Goal: Task Accomplishment & Management: Complete application form

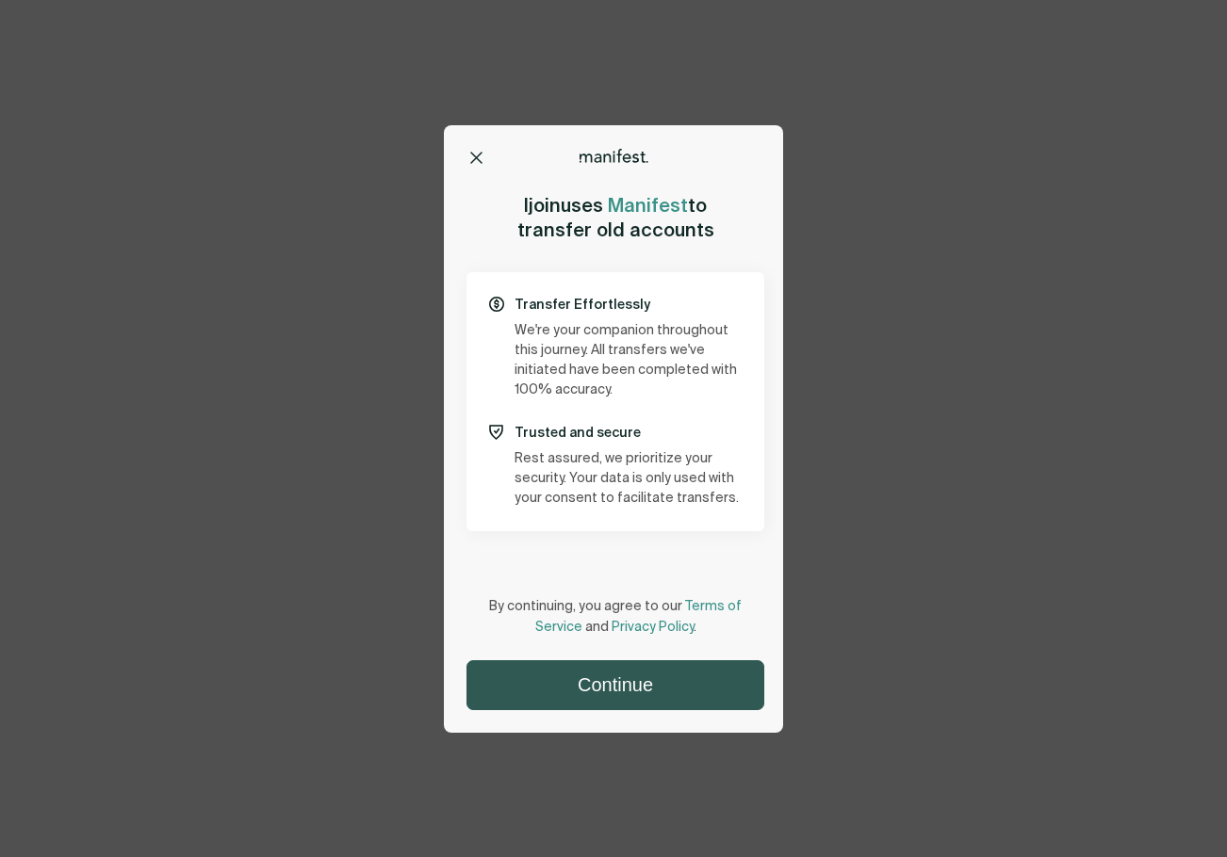
click at [609, 681] on button "Continue" at bounding box center [615, 685] width 296 height 48
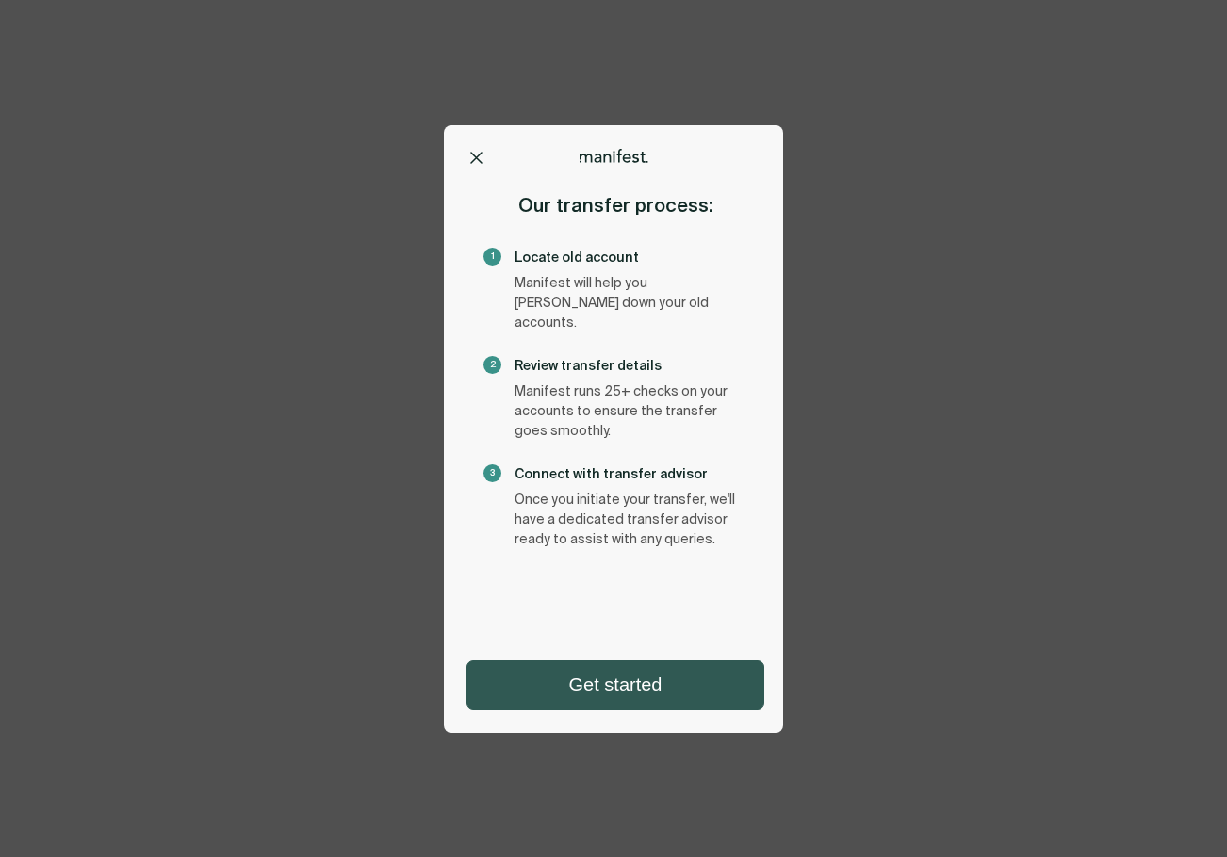
click at [608, 685] on button "Get started" at bounding box center [615, 685] width 296 height 48
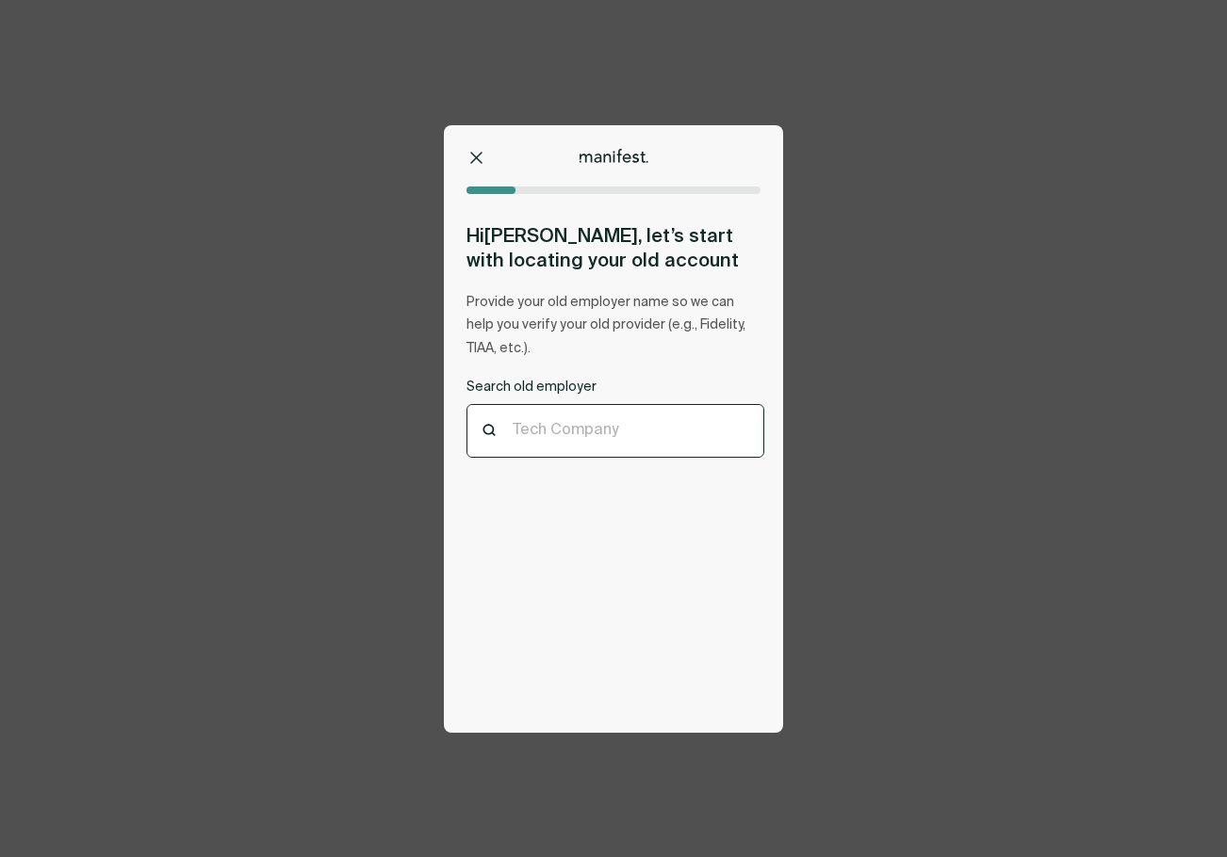
click at [568, 440] on div "Tech Company" at bounding box center [614, 431] width 205 height 21
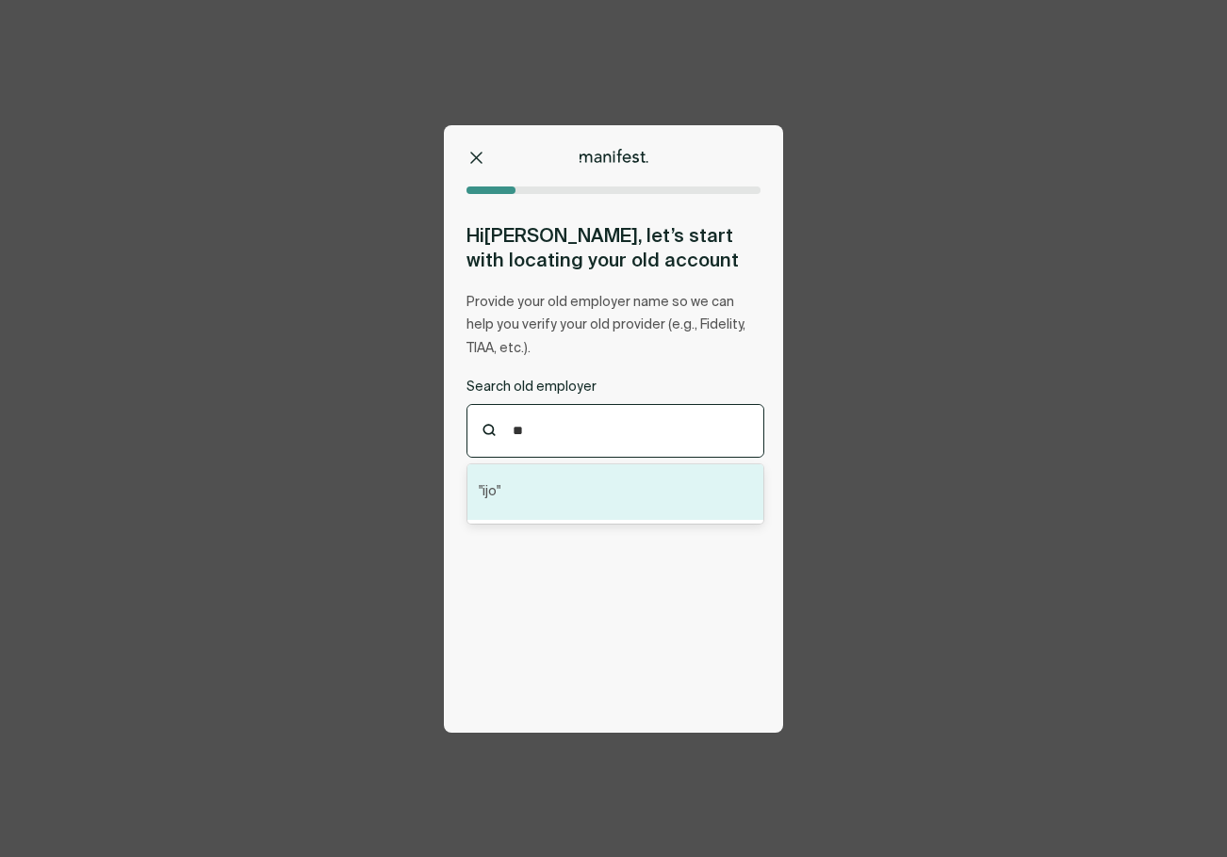
type input "*"
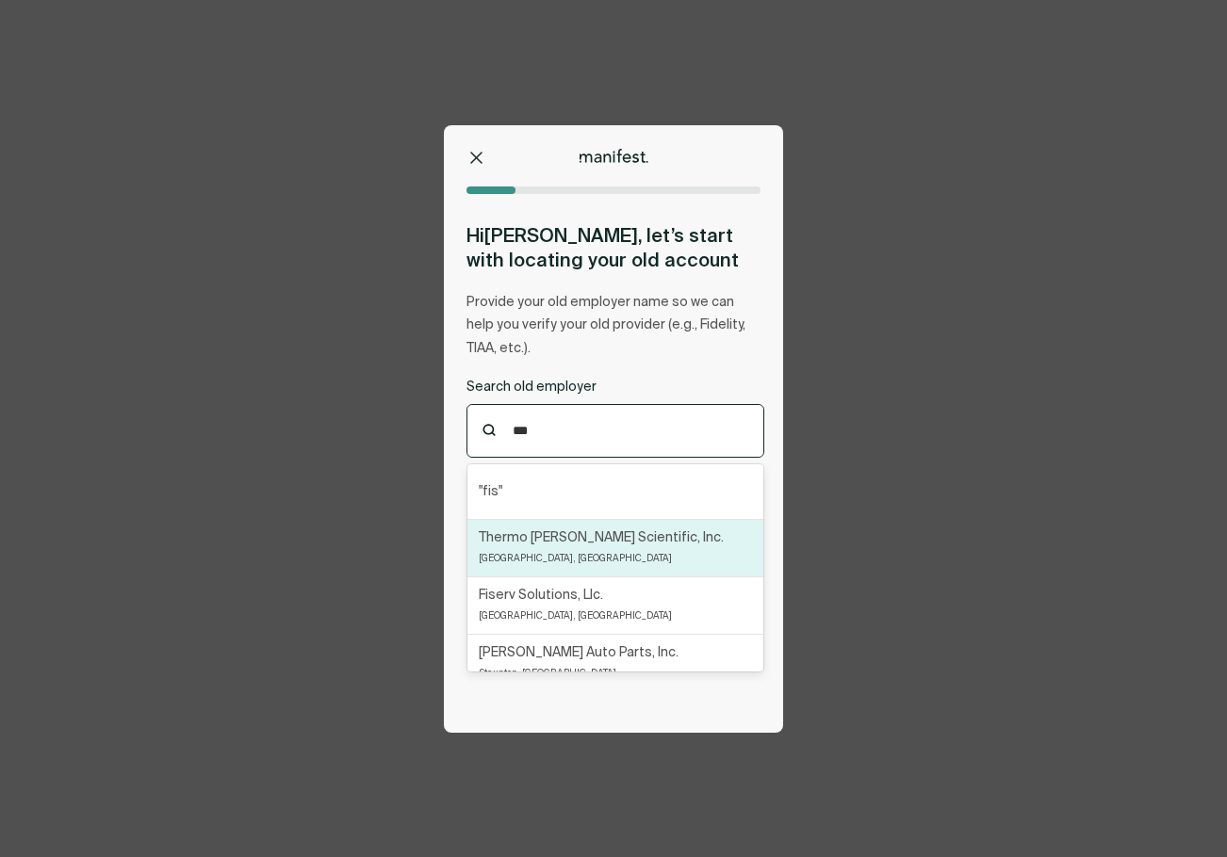
scroll to position [94, 0]
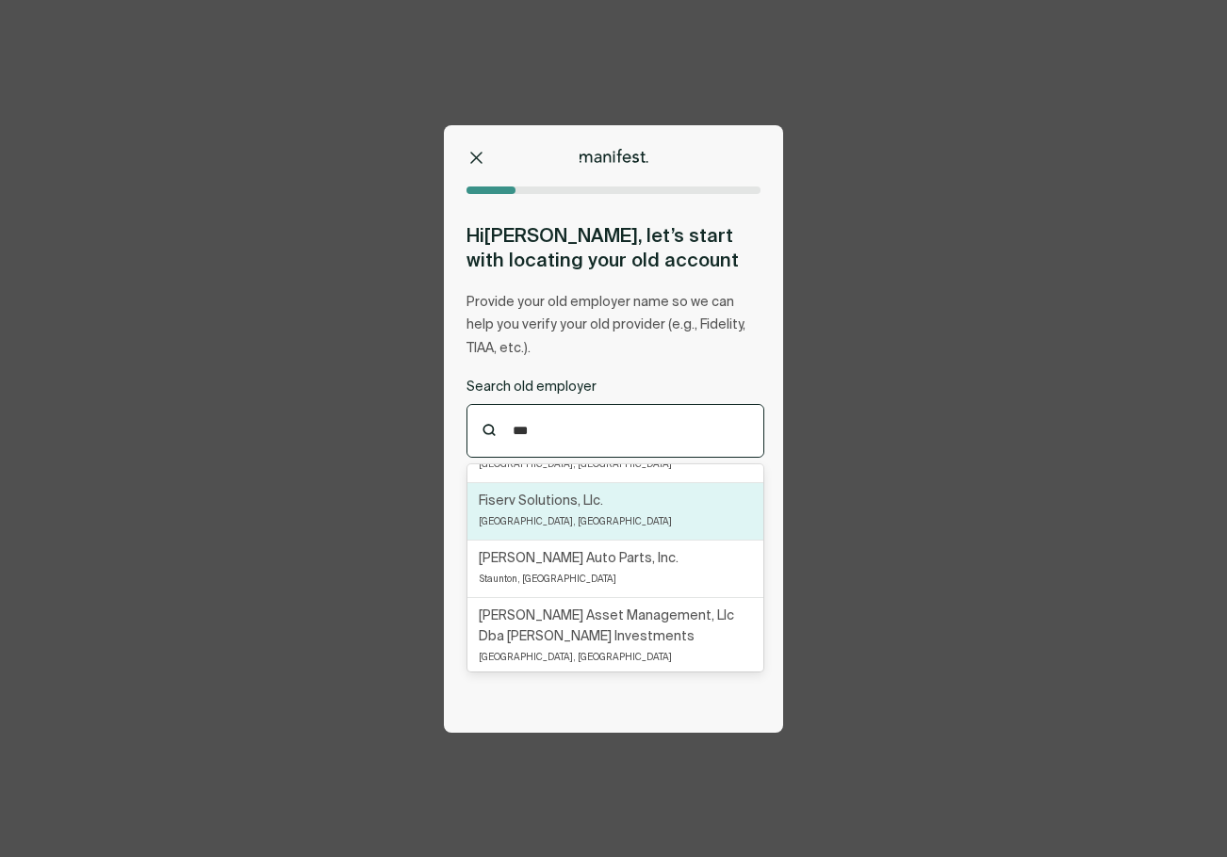
click at [583, 517] on div "Fiserv Solutions, Llc. [GEOGRAPHIC_DATA], [GEOGRAPHIC_DATA]" at bounding box center [575, 511] width 193 height 41
type input "***"
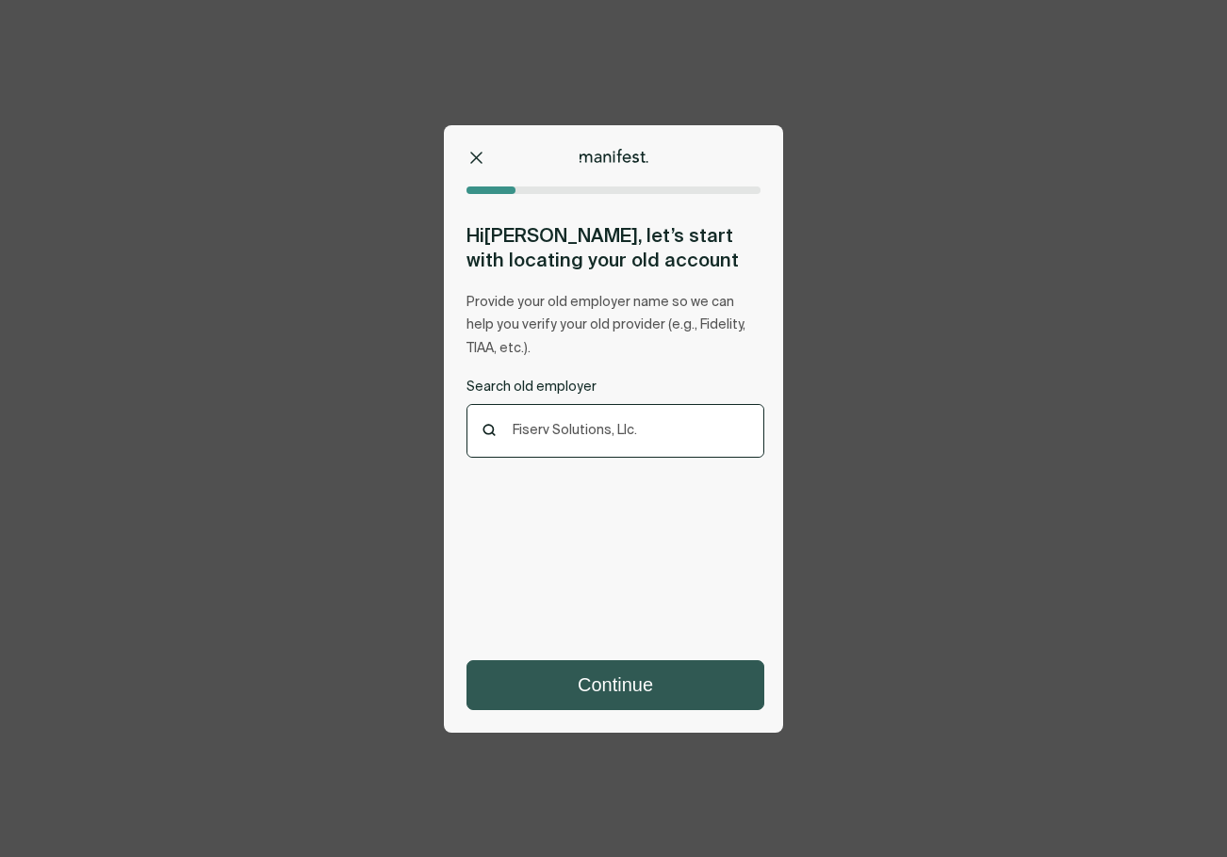
click at [632, 673] on button "Continue" at bounding box center [615, 685] width 296 height 48
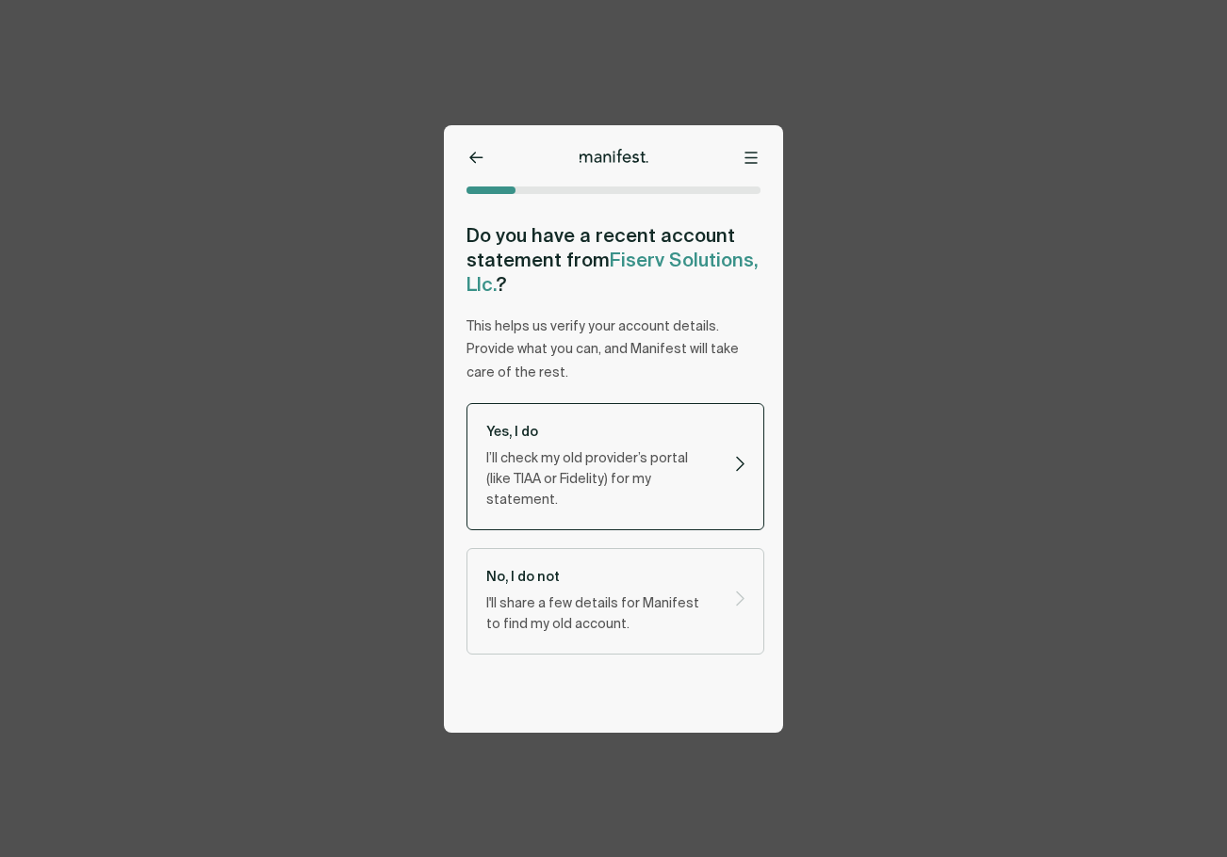
click at [603, 472] on p "I’ll check my old provider’s portal (like TIAA or Fidelity) for my statement." at bounding box center [599, 479] width 226 height 62
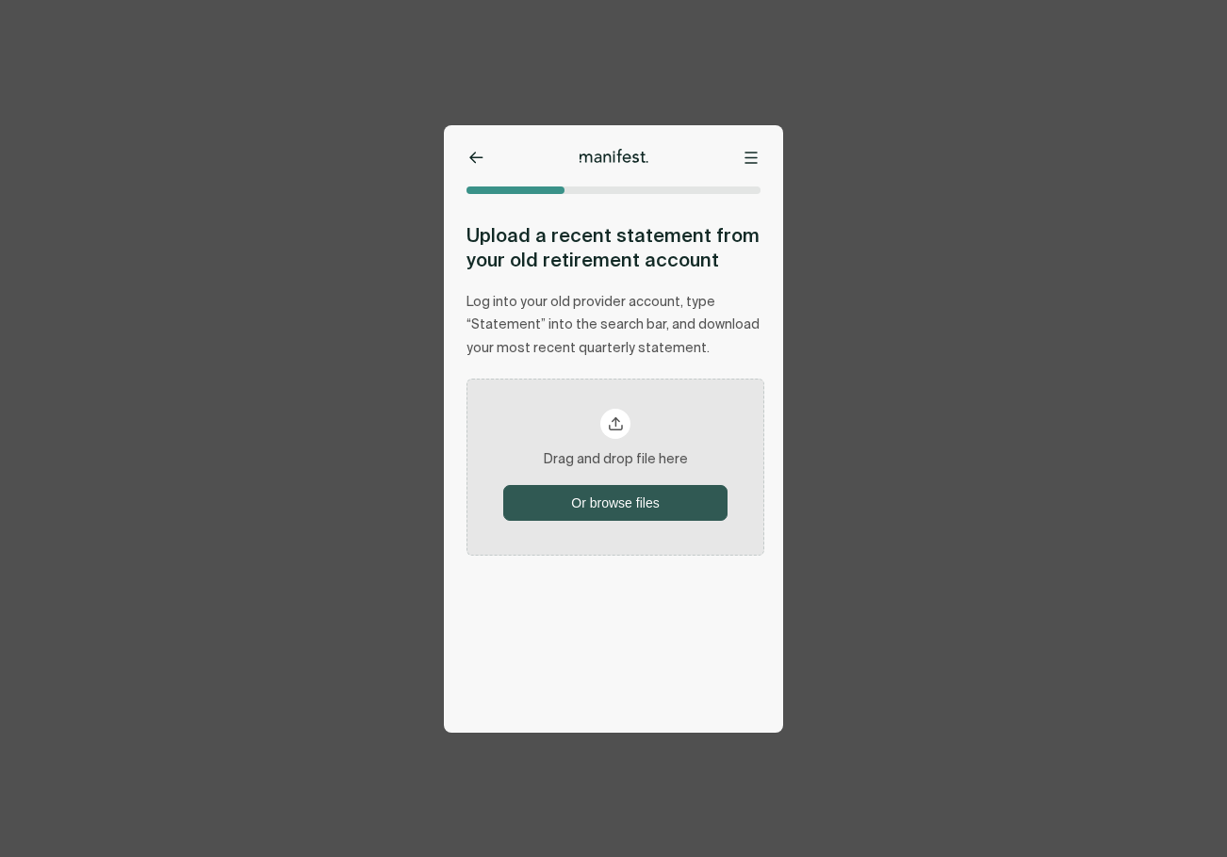
click at [610, 490] on button "Or browse files" at bounding box center [615, 503] width 222 height 34
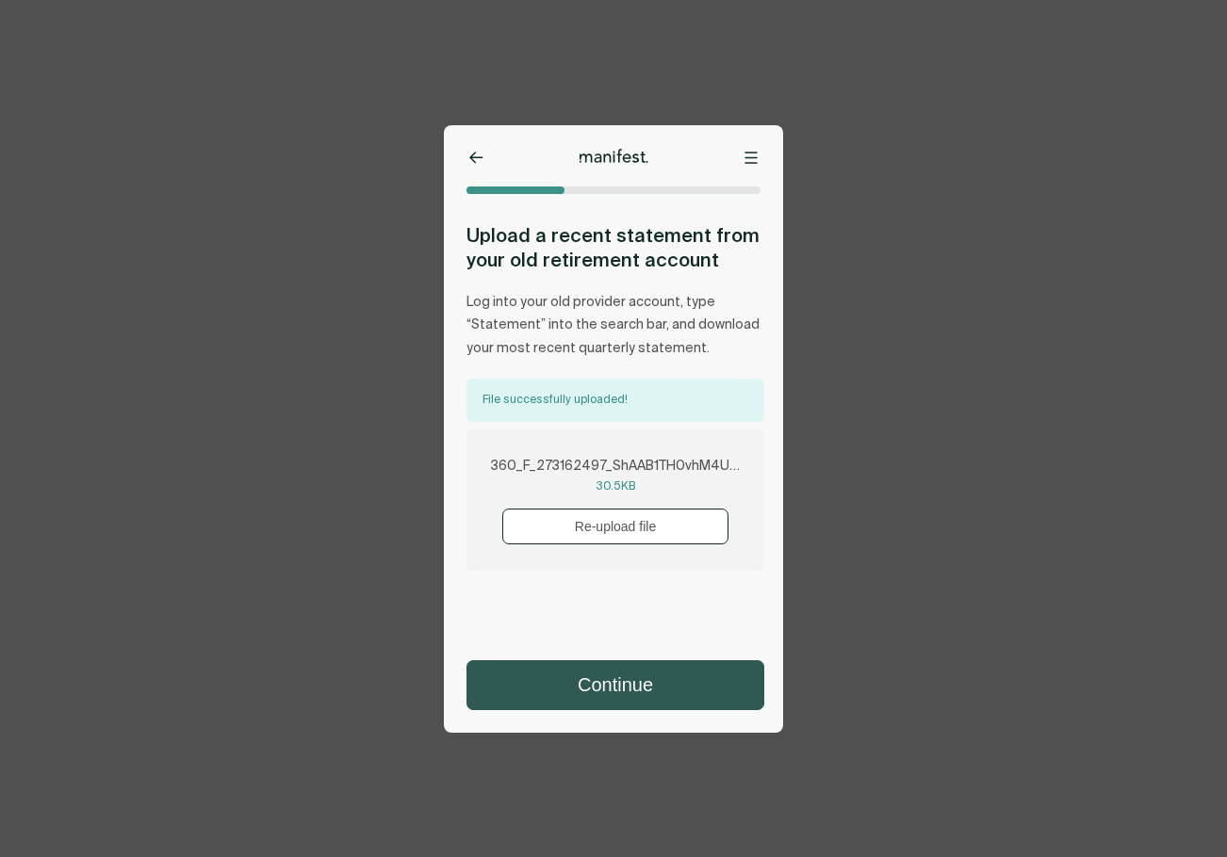
click at [638, 685] on button "Continue" at bounding box center [615, 685] width 296 height 48
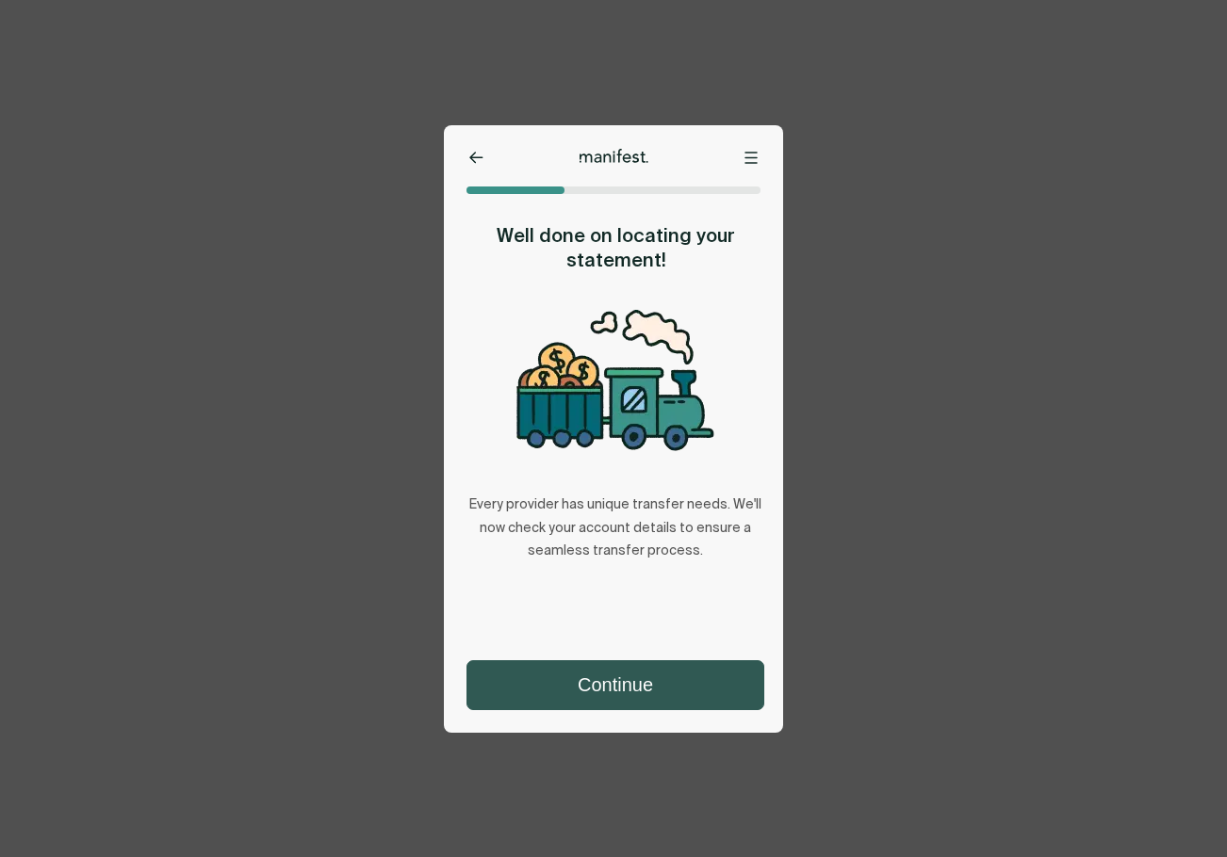
click at [633, 674] on button "Continue" at bounding box center [615, 685] width 296 height 48
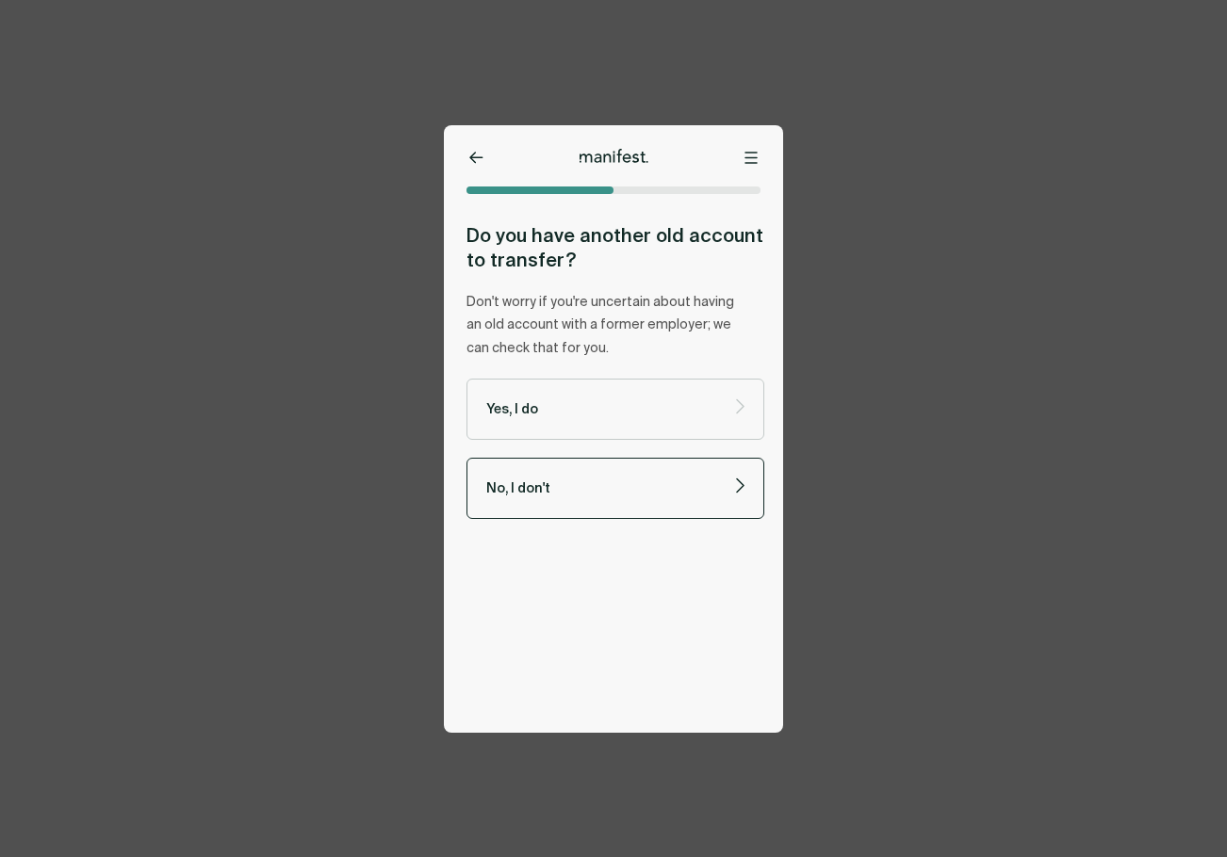
click at [622, 498] on label "No, I don't" at bounding box center [615, 488] width 298 height 61
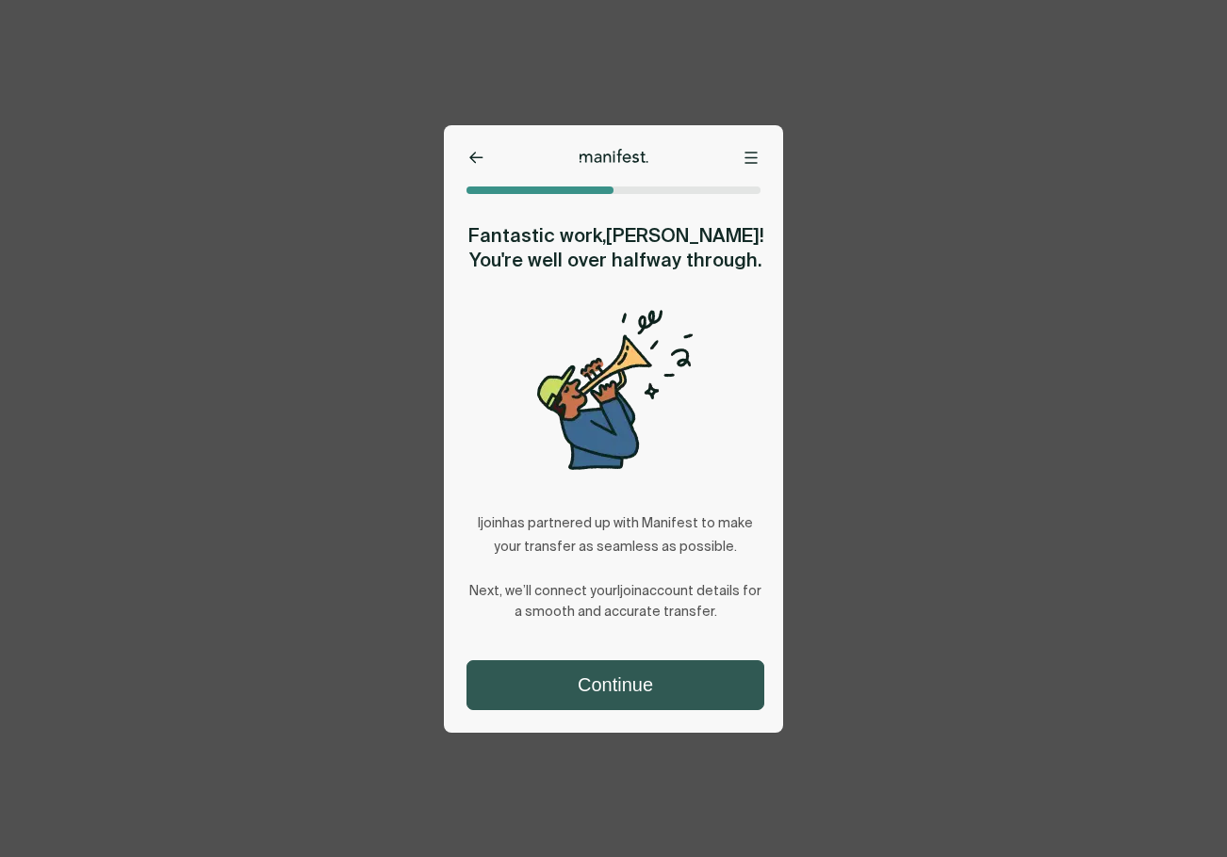
click at [642, 684] on button "Continue" at bounding box center [615, 685] width 296 height 48
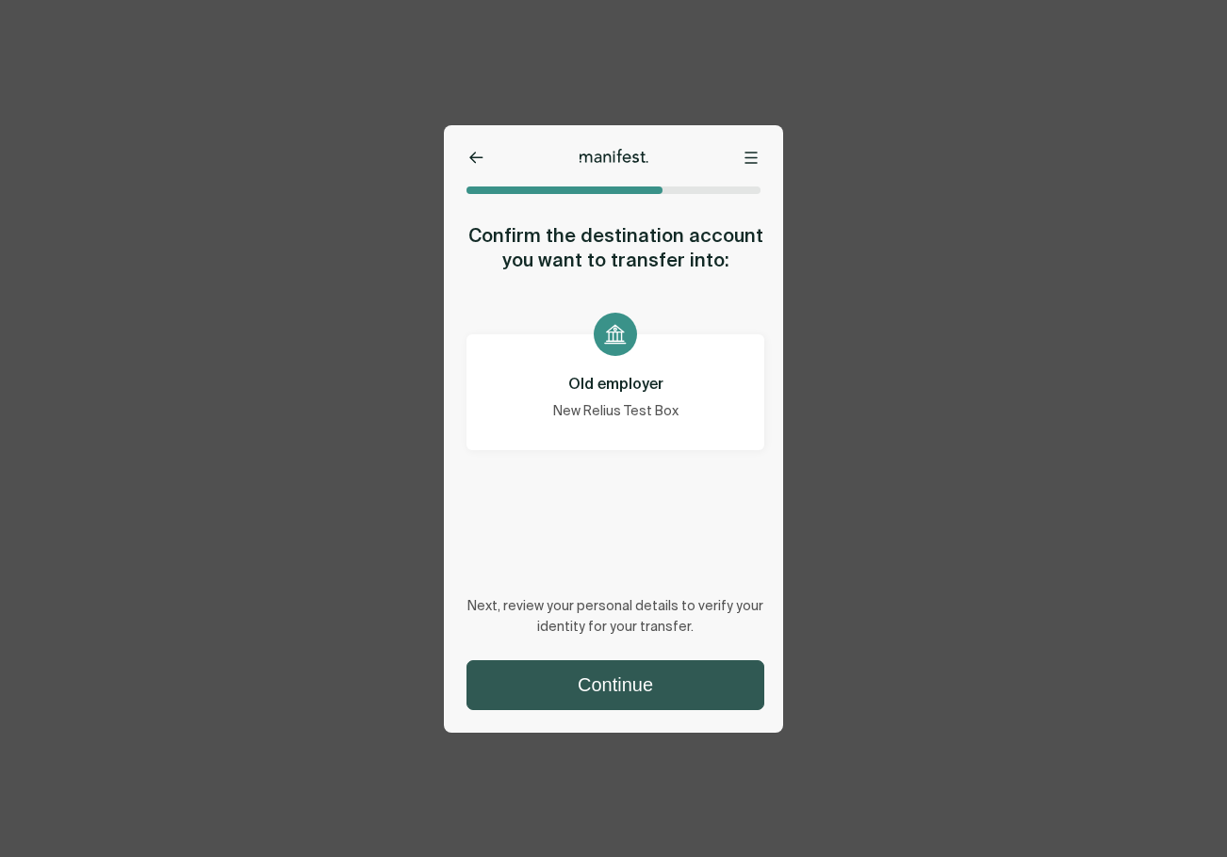
click at [618, 669] on button "Continue" at bounding box center [615, 685] width 296 height 48
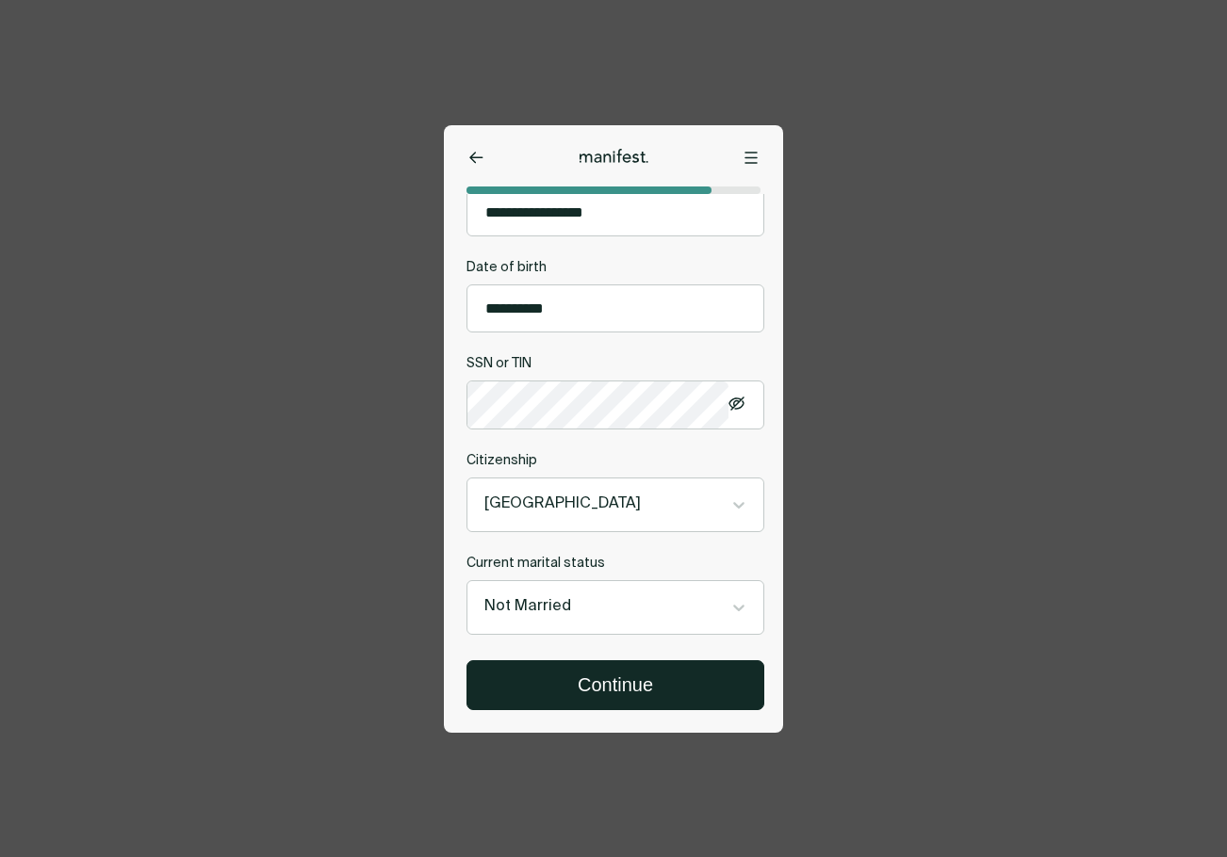
scroll to position [601, 0]
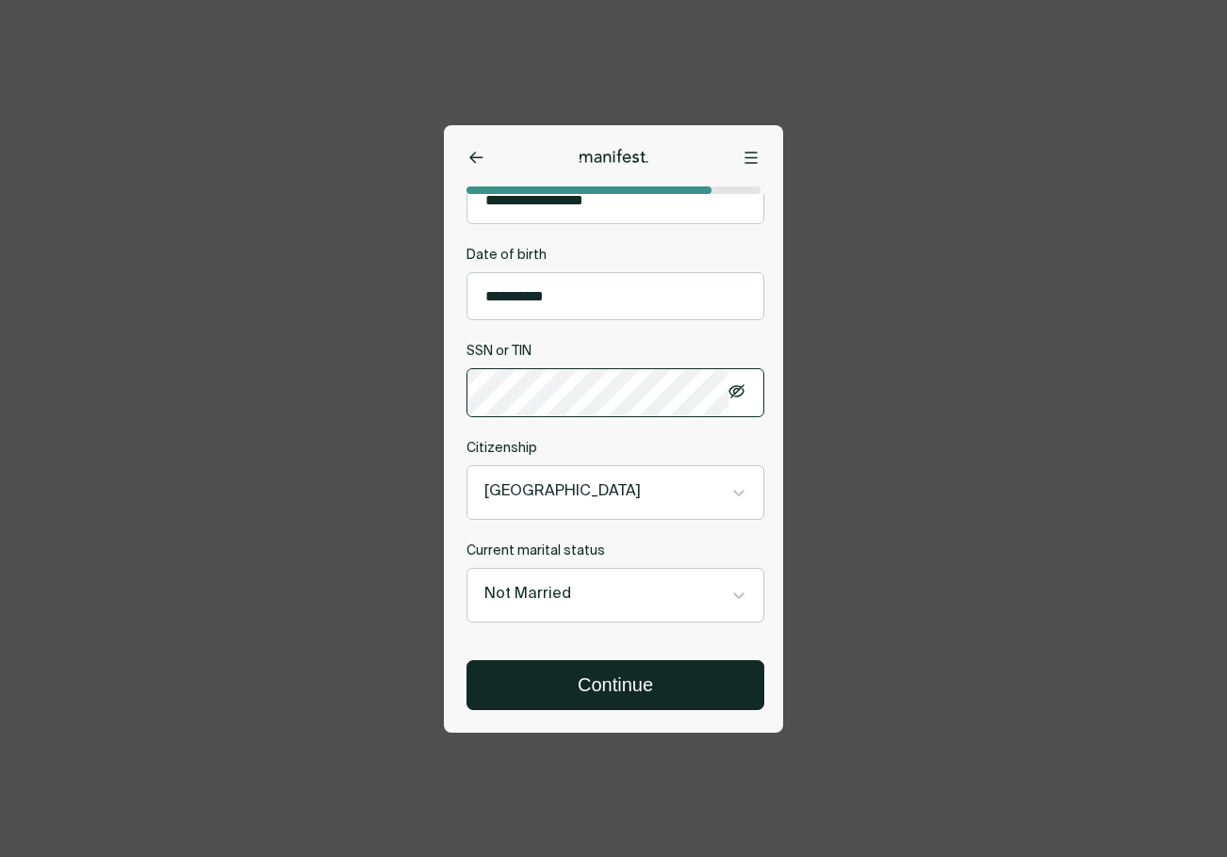
click at [737, 388] on icon at bounding box center [736, 390] width 16 height 13
click at [723, 349] on label "SSN or TIN" at bounding box center [615, 352] width 298 height 18
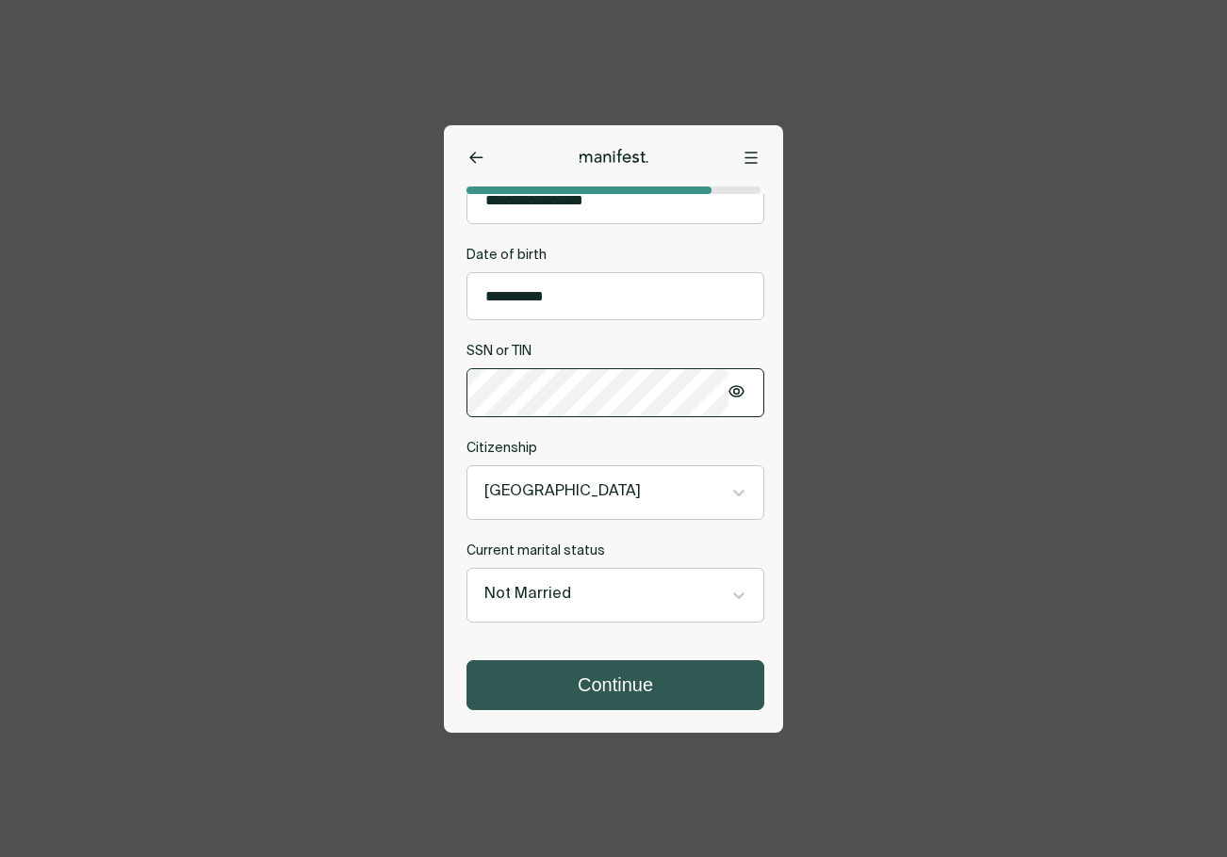
click at [660, 689] on button "Continue" at bounding box center [615, 685] width 296 height 48
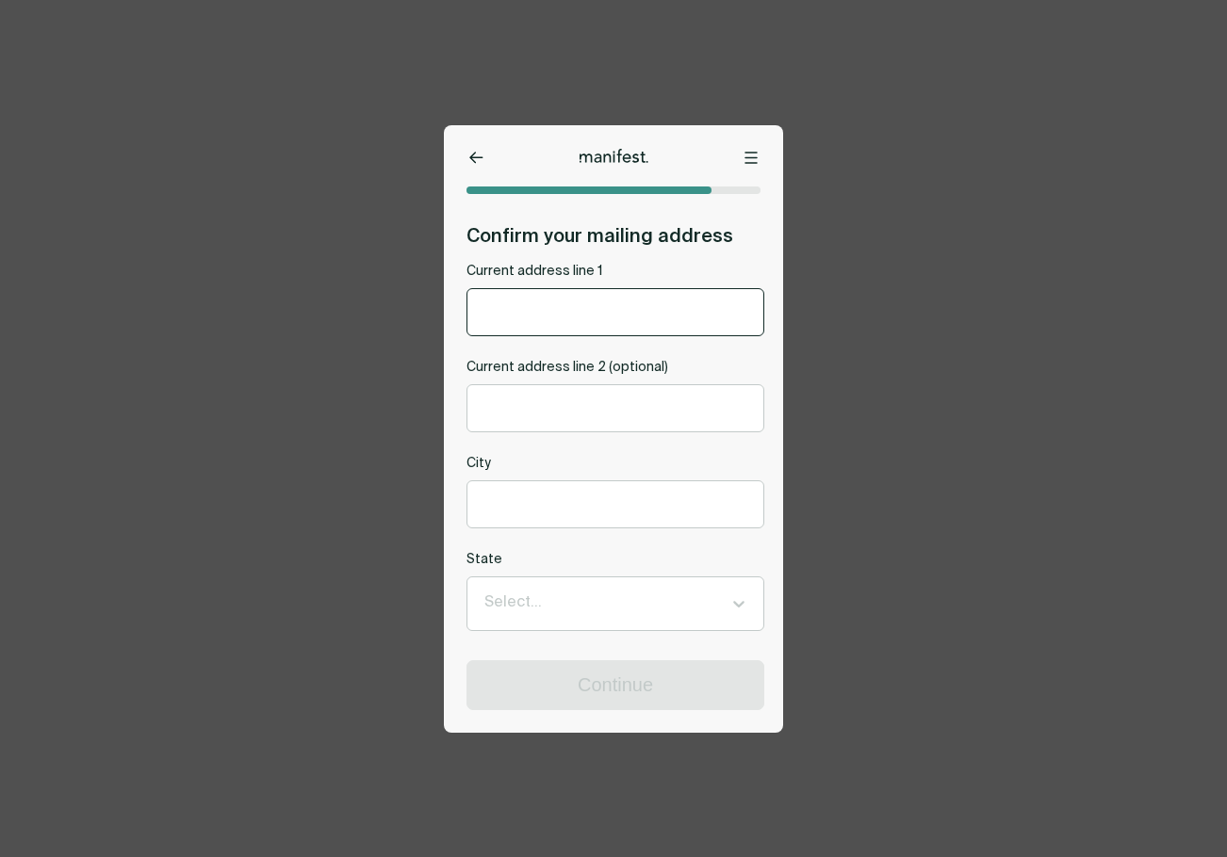
click at [648, 327] on input "Current address line 1" at bounding box center [615, 312] width 296 height 46
type input "********"
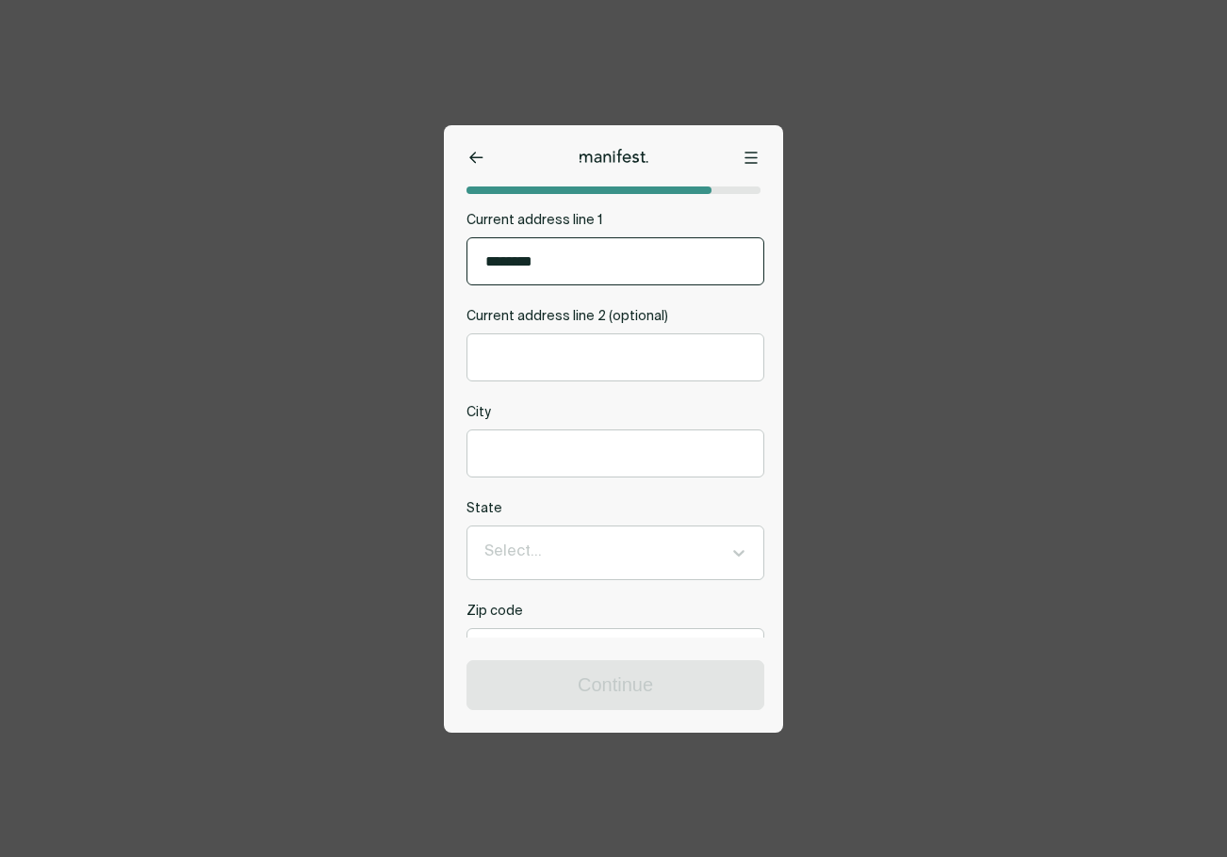
scroll to position [94, 0]
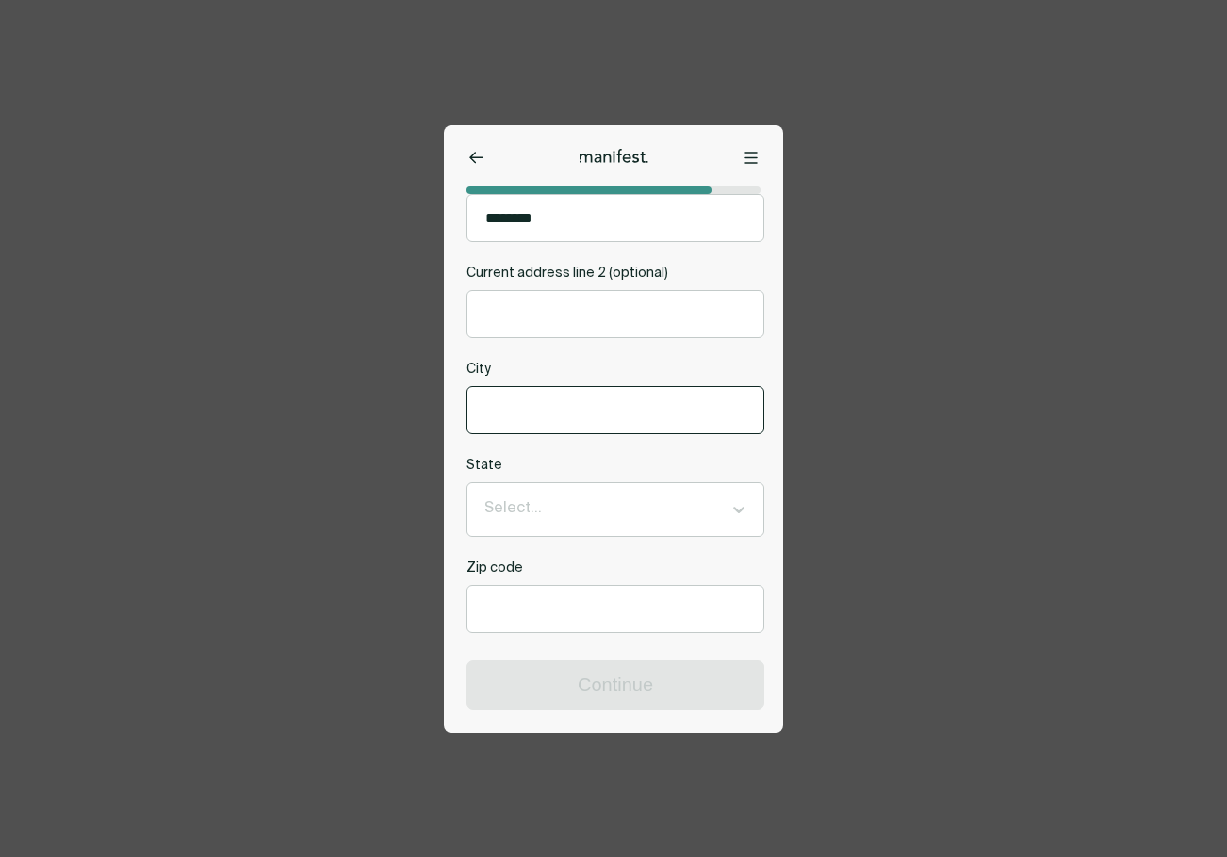
click at [568, 416] on input "City" at bounding box center [615, 410] width 296 height 46
type input "*****"
click at [729, 510] on icon at bounding box center [738, 509] width 19 height 19
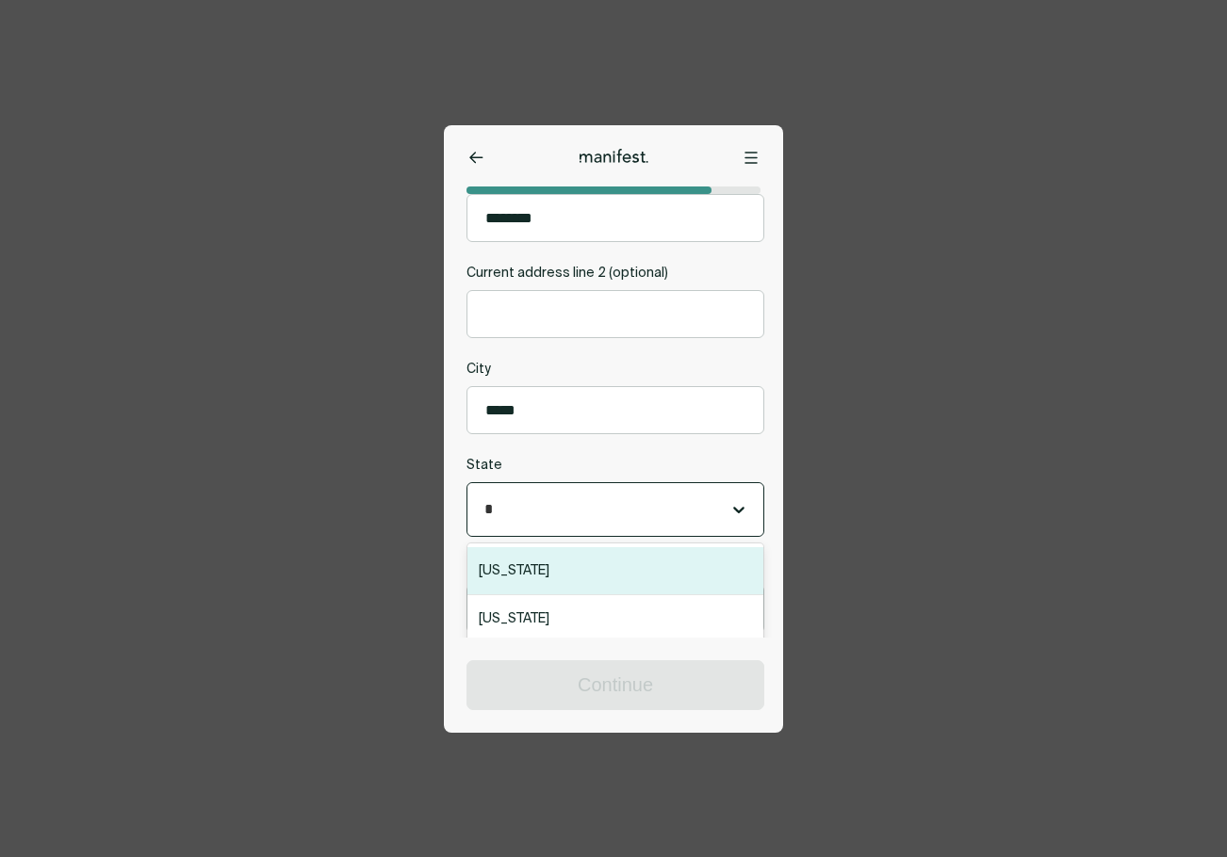
scroll to position [0, 0]
type input "*******"
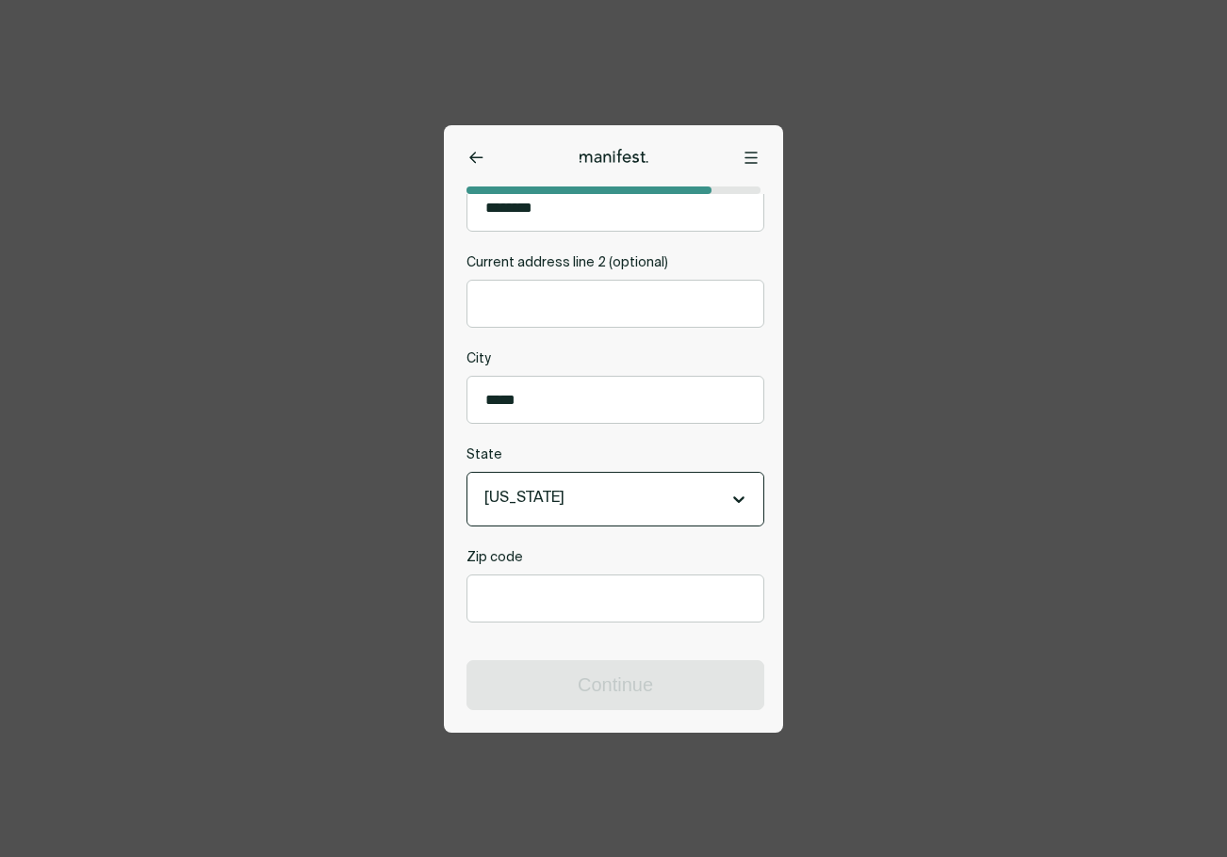
scroll to position [108, 0]
click at [547, 605] on input "Zip code" at bounding box center [615, 599] width 296 height 46
type input "*****"
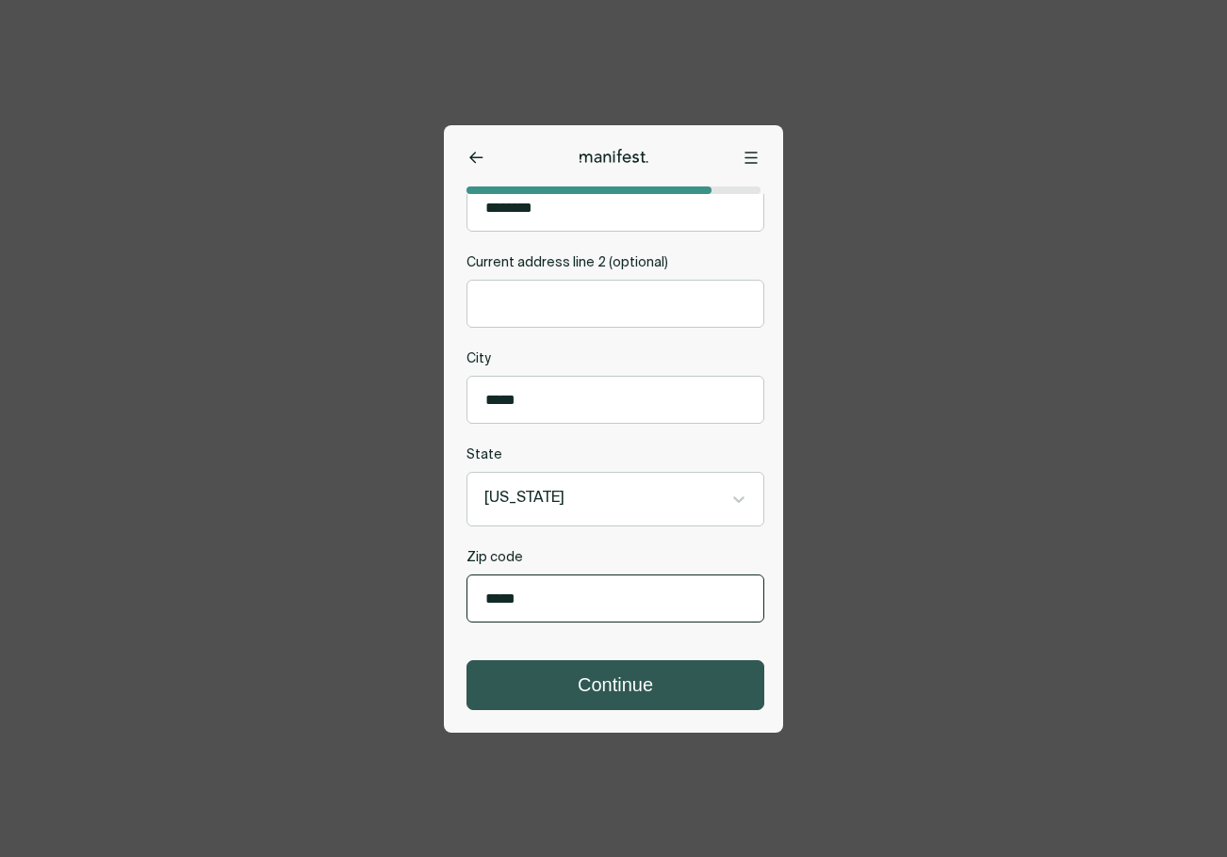
click at [620, 686] on button "Continue" at bounding box center [615, 685] width 296 height 48
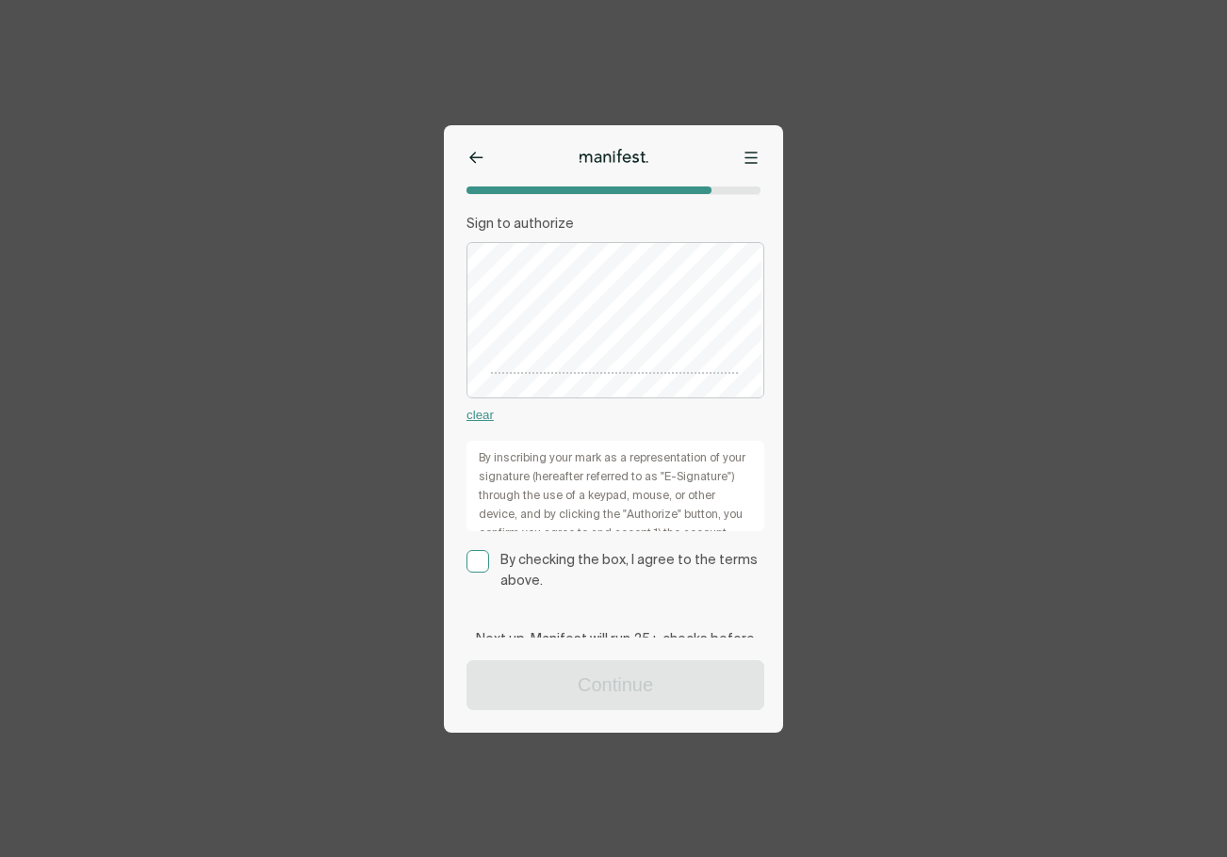
scroll to position [270, 0]
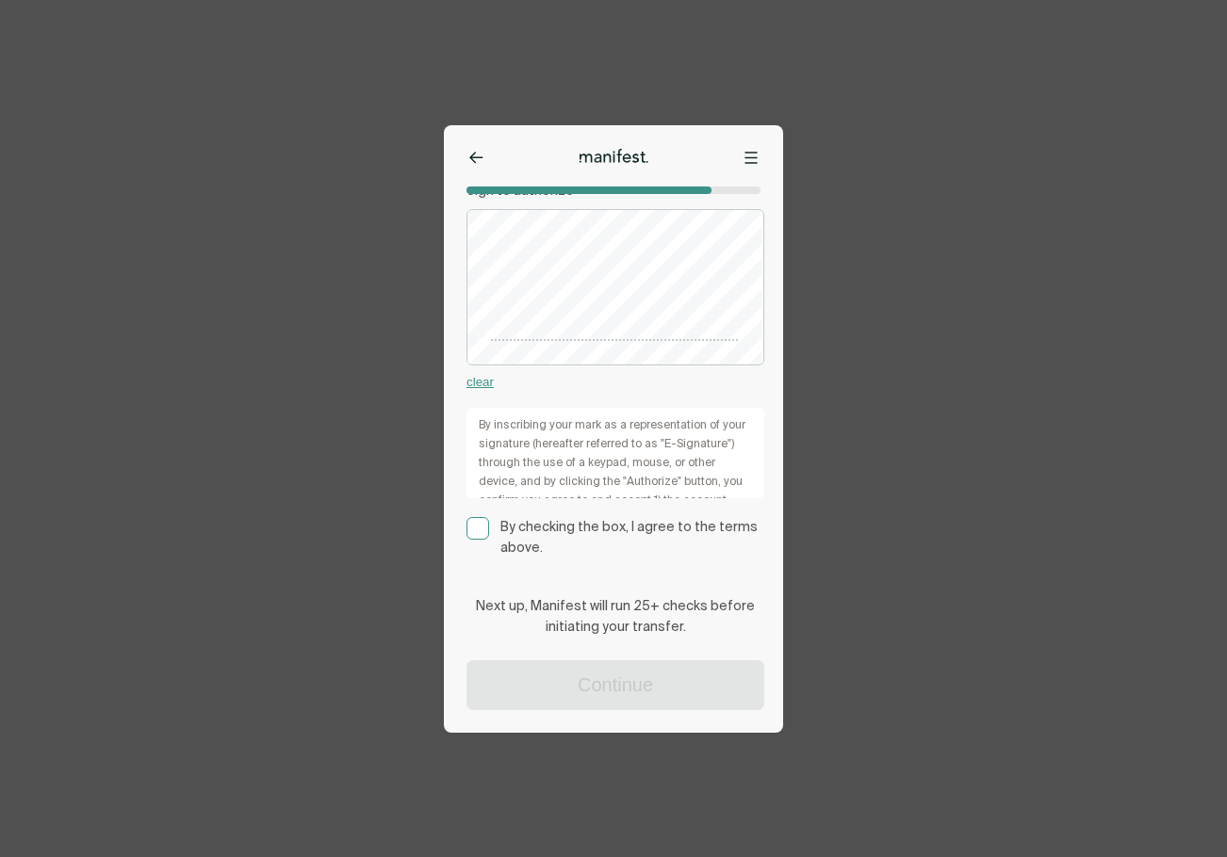
click at [475, 522] on rect at bounding box center [478, 529] width 22 height 22
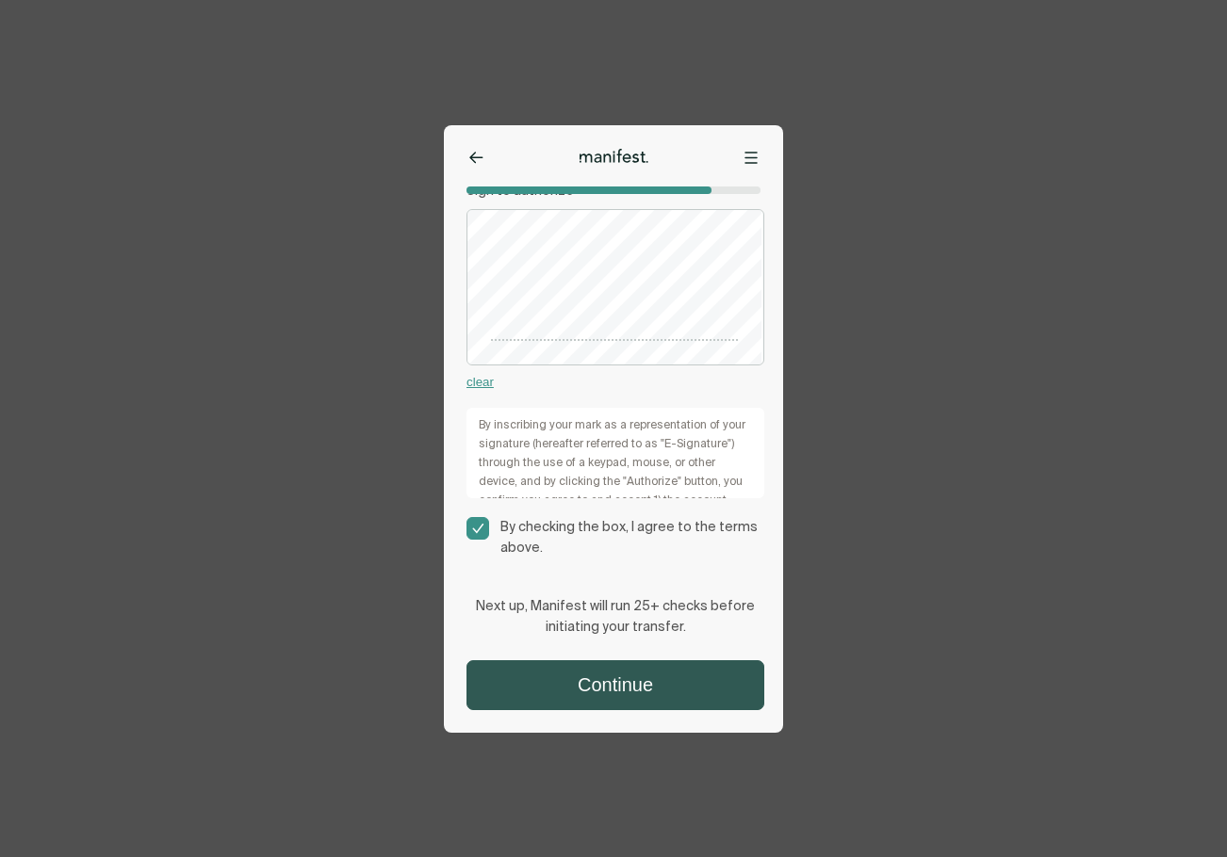
click at [609, 671] on button "Continue" at bounding box center [615, 685] width 296 height 48
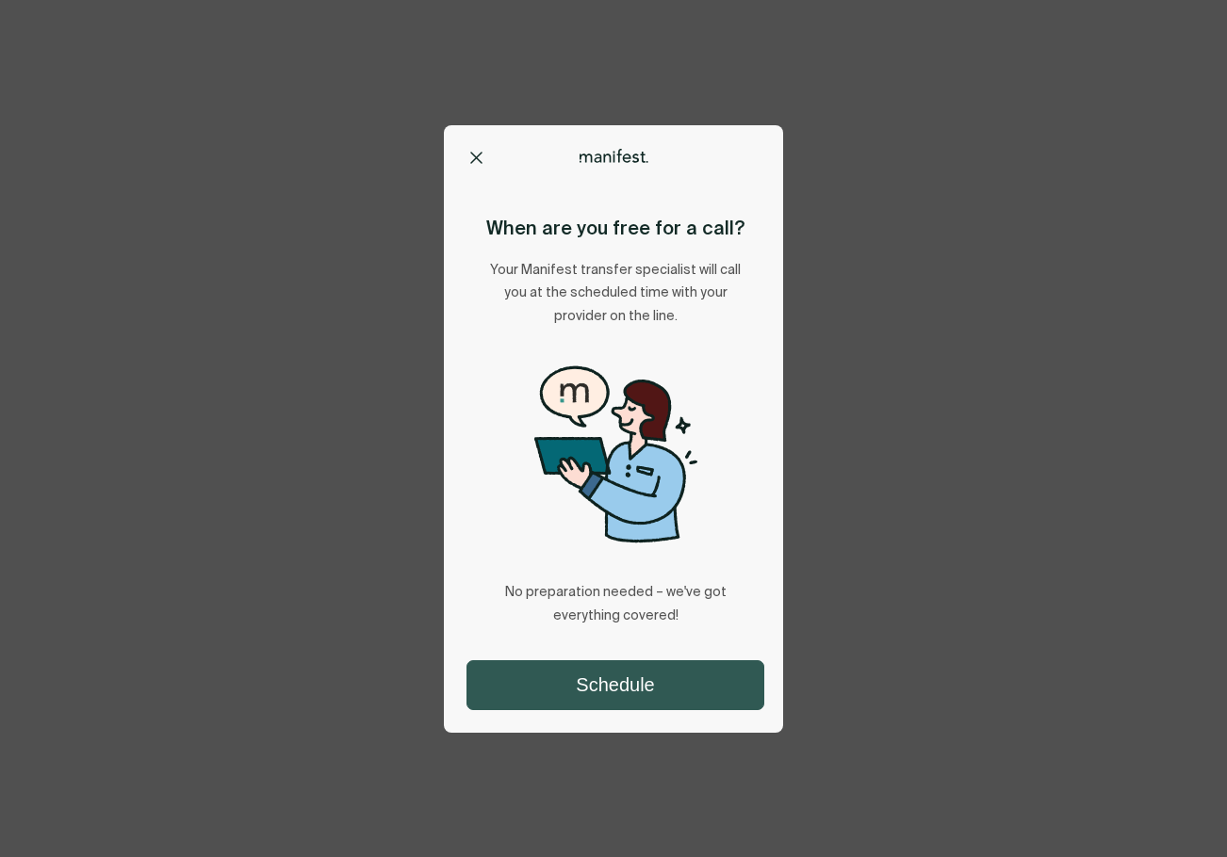
click at [658, 678] on button "Schedule" at bounding box center [615, 685] width 296 height 48
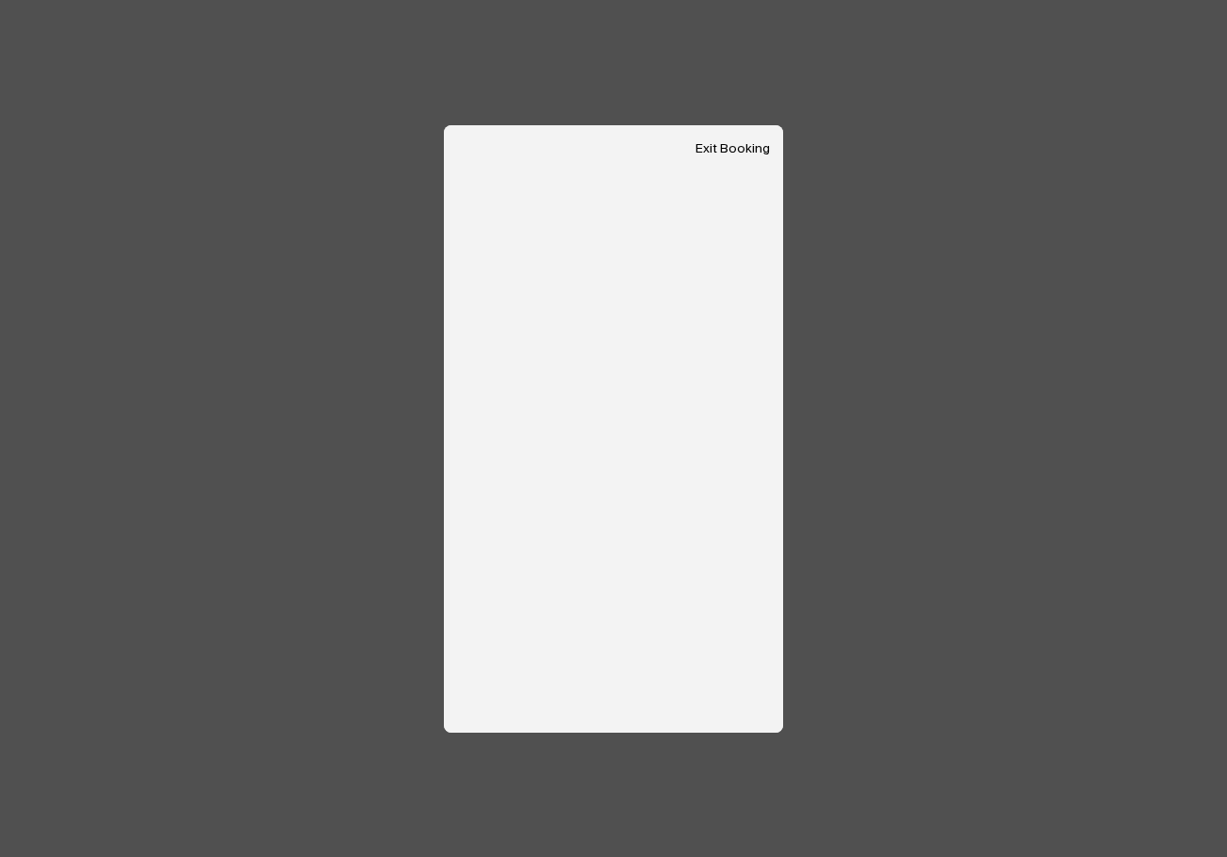
click at [716, 149] on button "Exit Booking" at bounding box center [732, 149] width 74 height 16
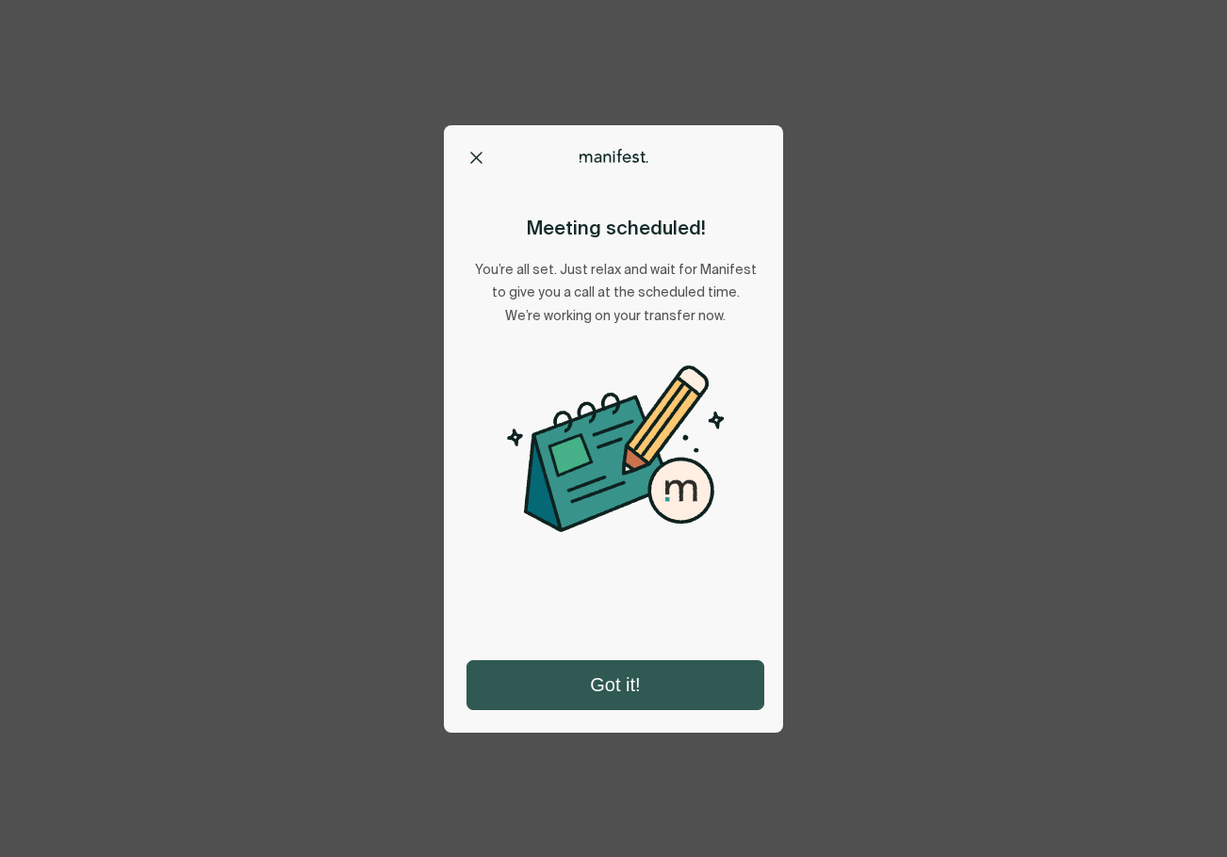
click at [632, 685] on button "Got it!" at bounding box center [615, 685] width 296 height 48
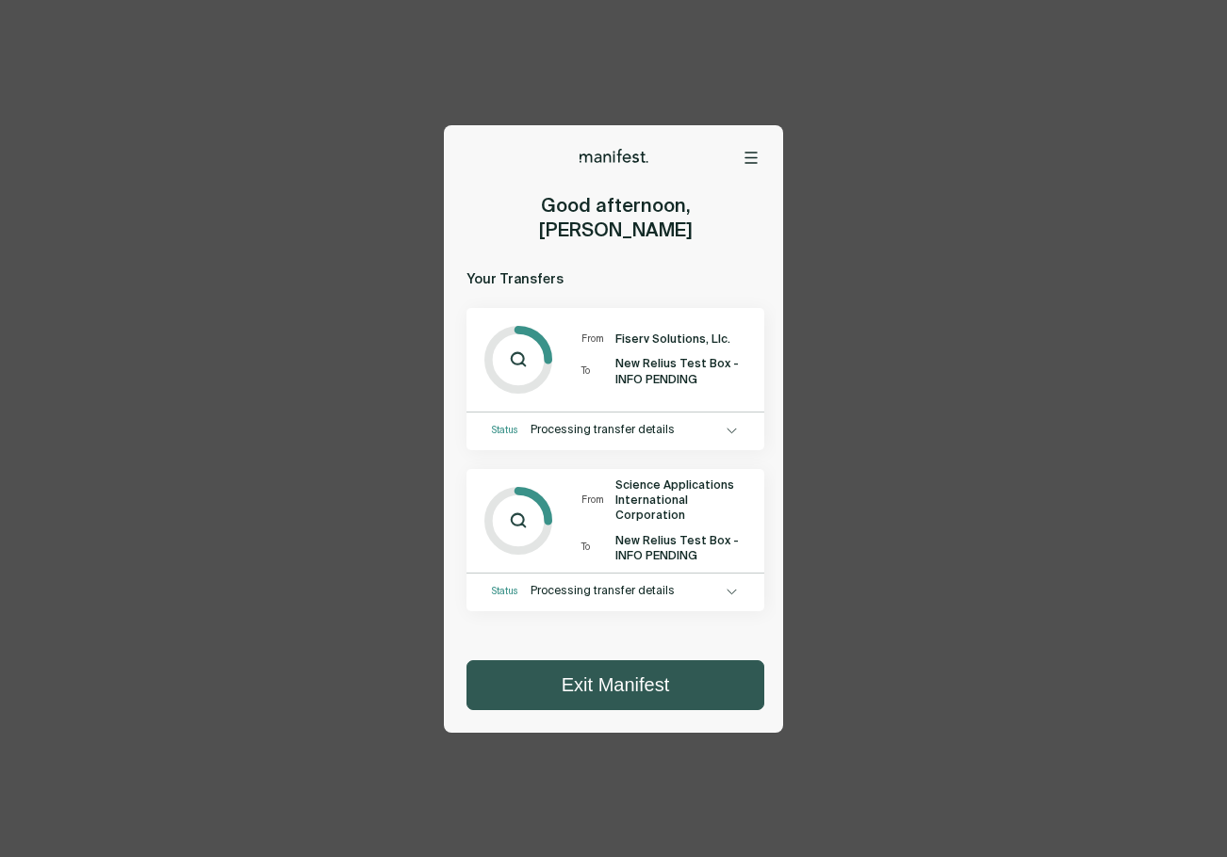
click at [664, 662] on button "Exit Manifest" at bounding box center [615, 685] width 296 height 48
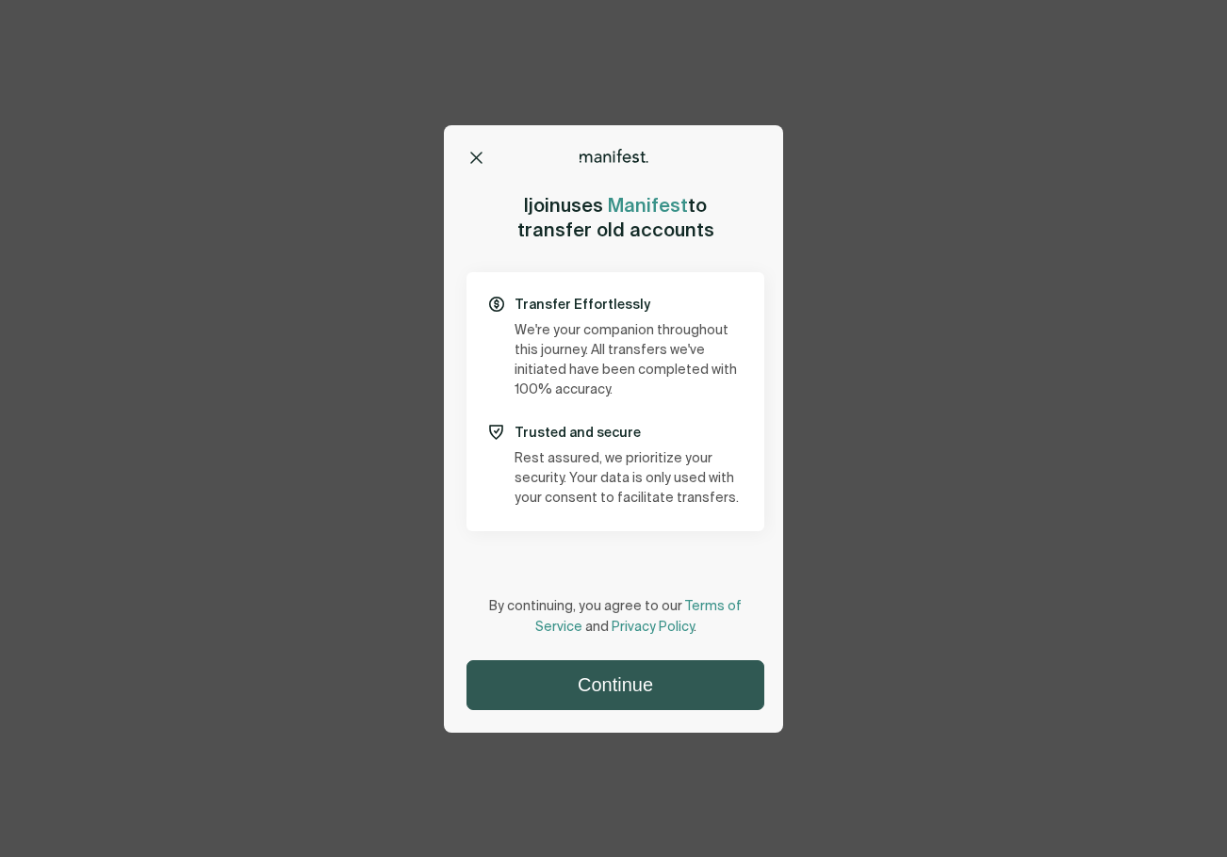
click at [613, 692] on button "Continue" at bounding box center [615, 685] width 296 height 48
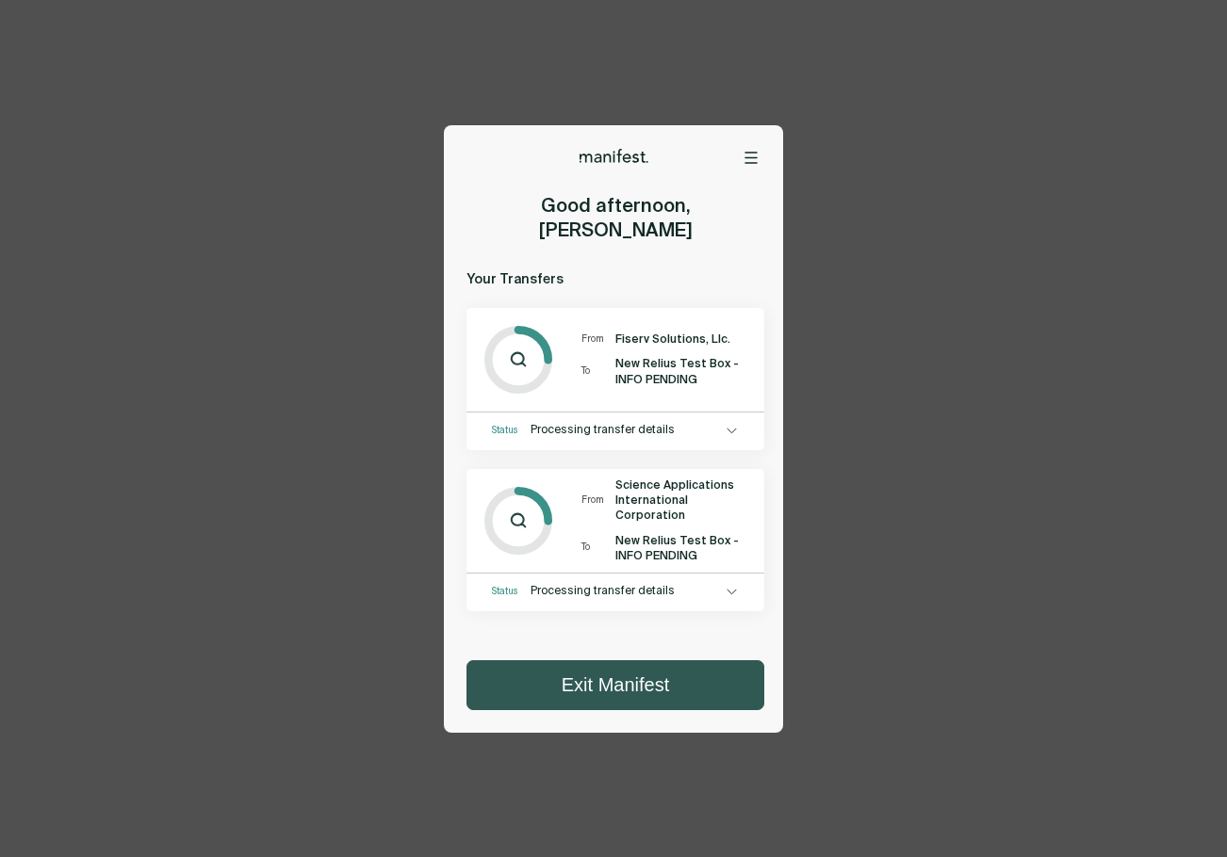
click at [641, 676] on button "Exit Manifest" at bounding box center [615, 685] width 296 height 48
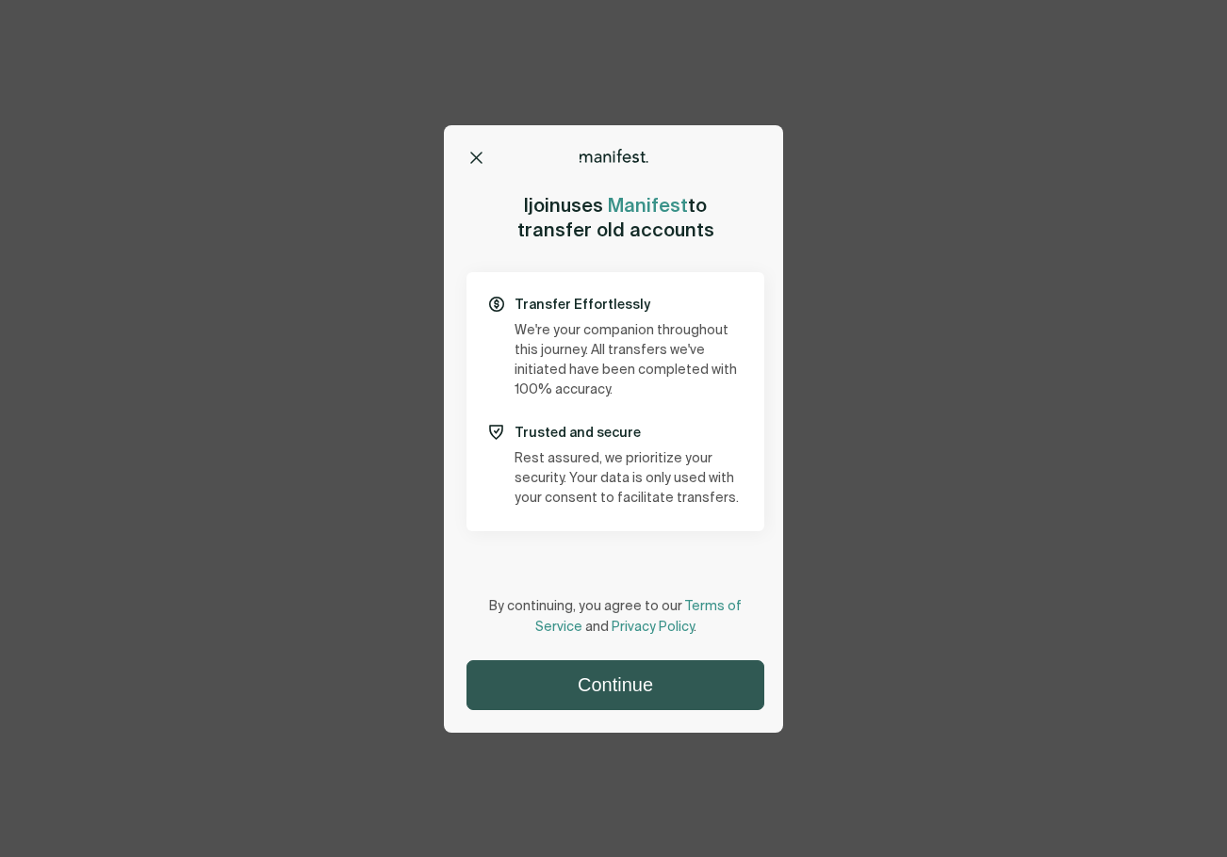
click at [624, 682] on button "Continue" at bounding box center [615, 685] width 296 height 48
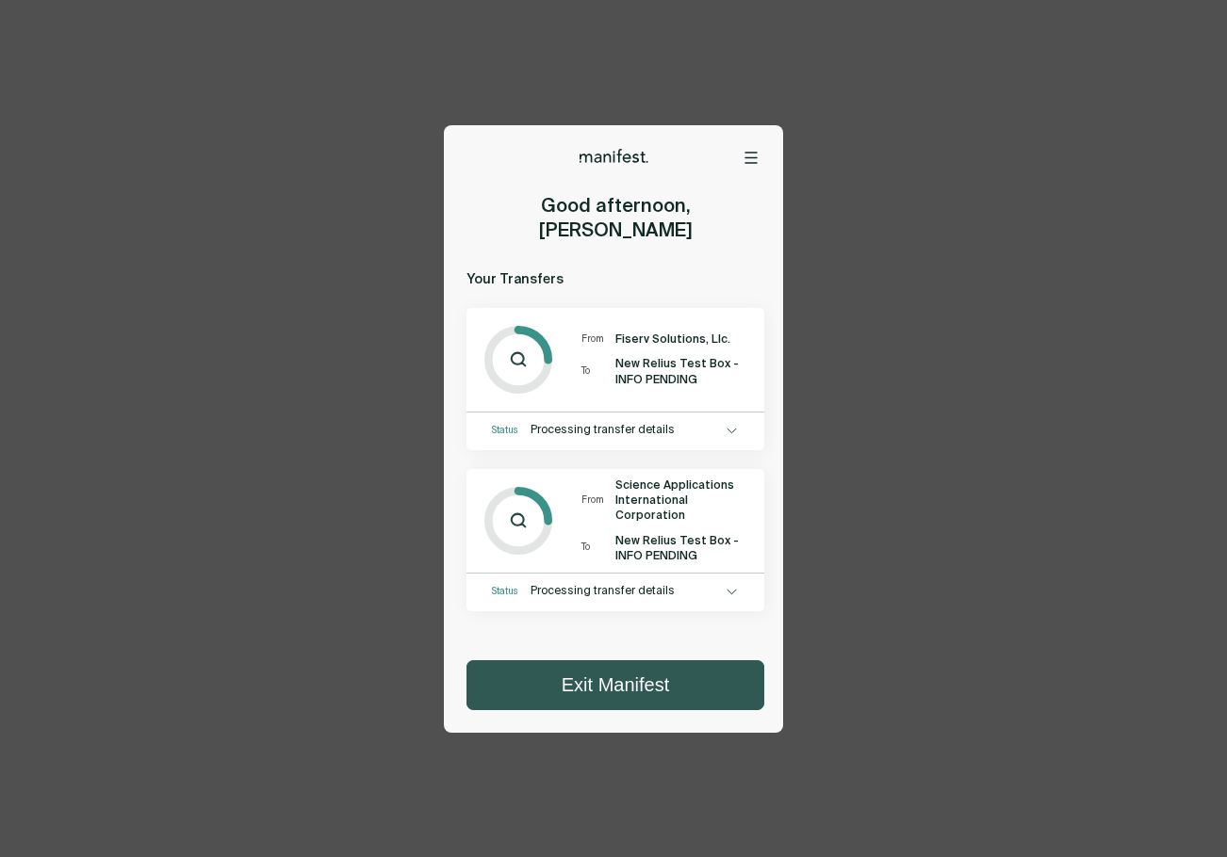
click at [641, 687] on button "Exit Manifest" at bounding box center [615, 685] width 296 height 48
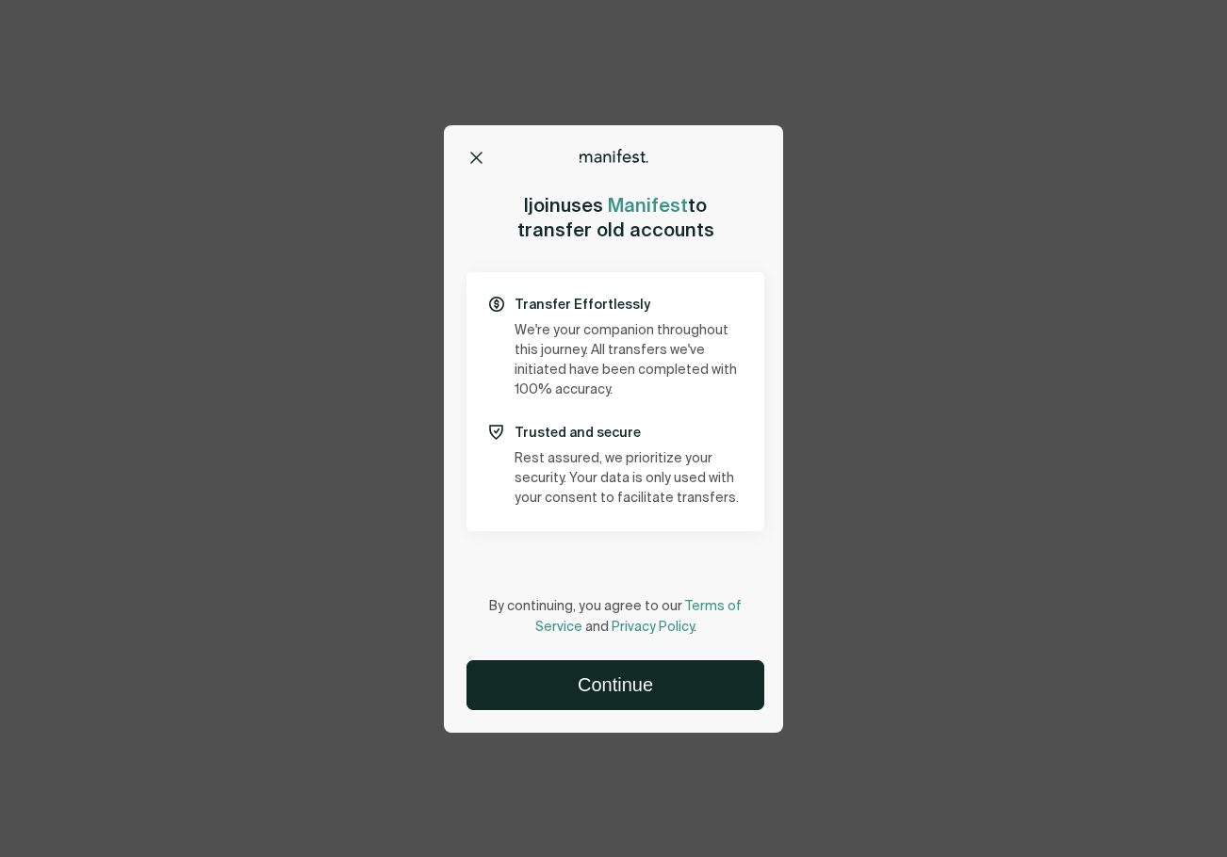
click at [481, 156] on icon at bounding box center [476, 158] width 12 height 12
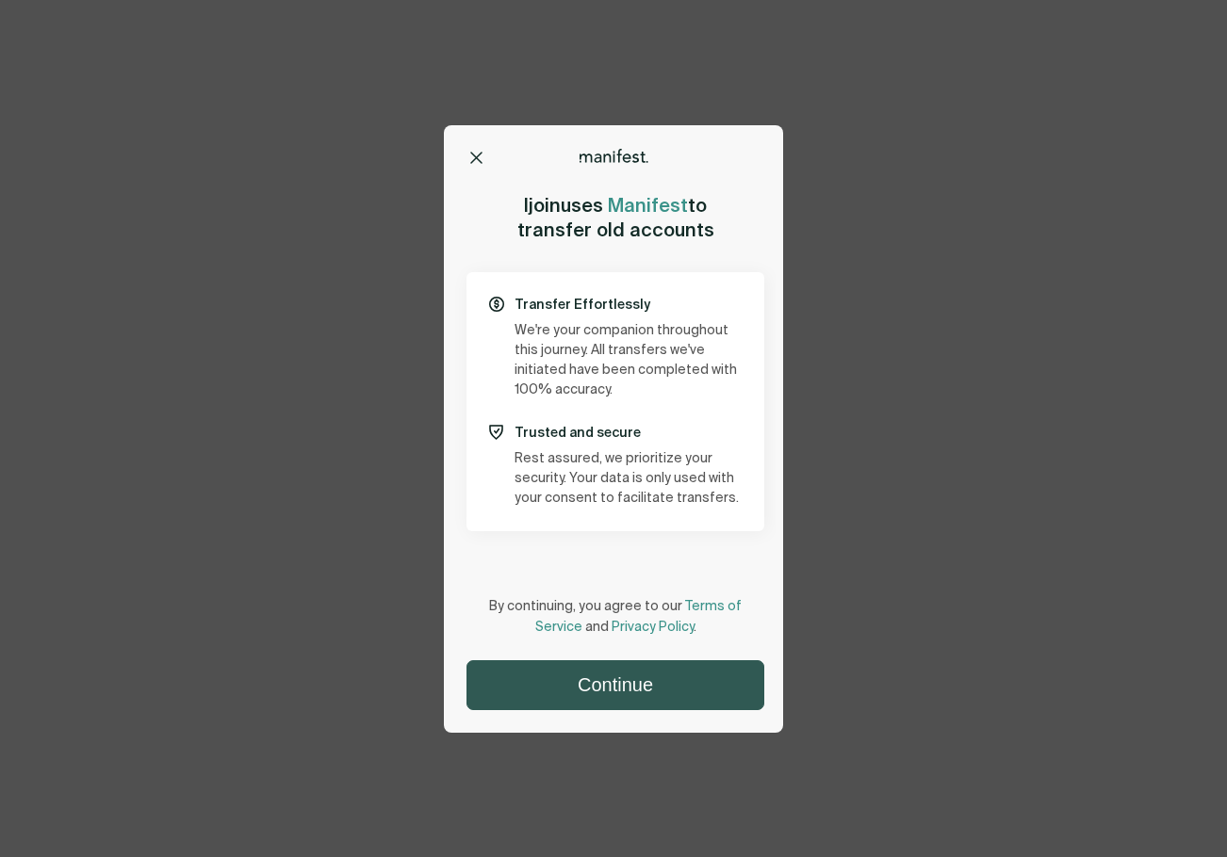
click at [622, 691] on button "Continue" at bounding box center [615, 685] width 296 height 48
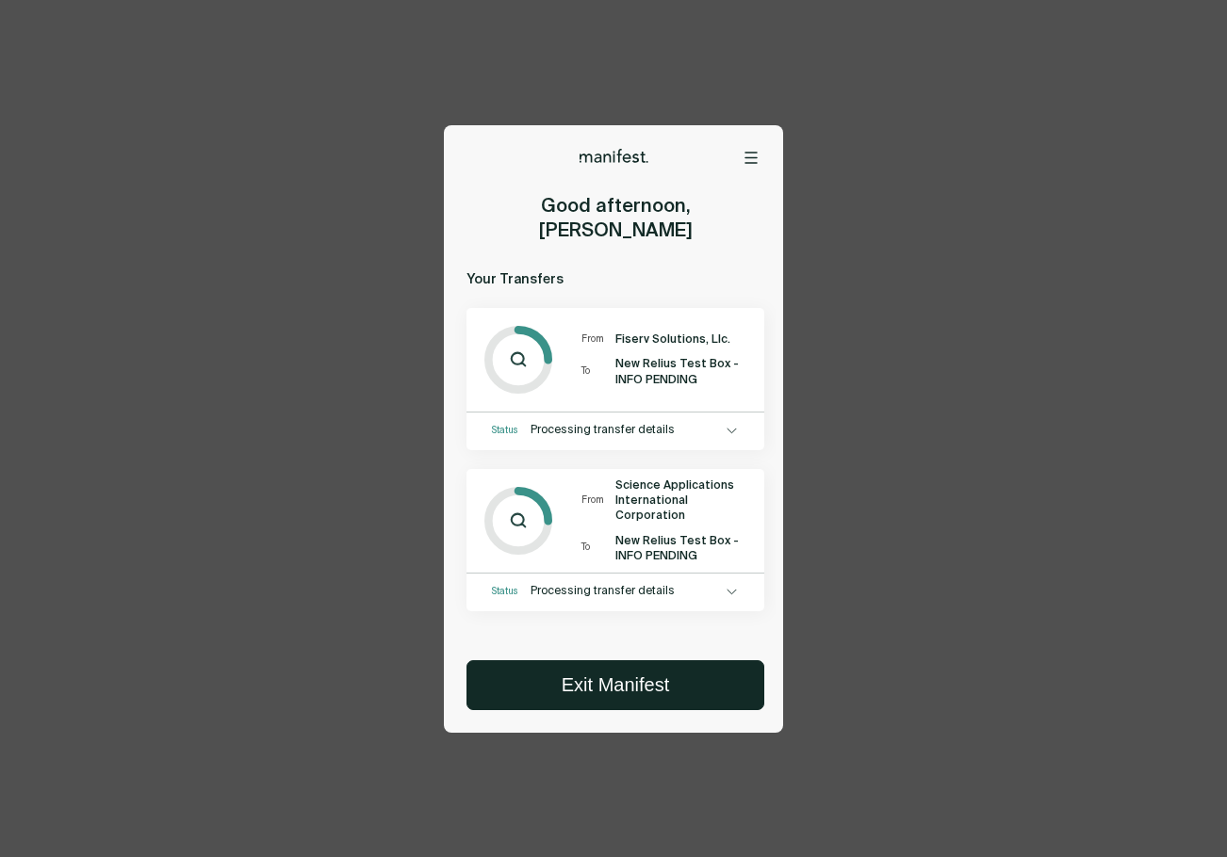
click at [630, 533] on span "New Relius Test Box - INFO PENDING" at bounding box center [684, 548] width 138 height 30
click at [645, 574] on div "Status Processing transfer details" at bounding box center [615, 588] width 298 height 28
click at [728, 588] on icon at bounding box center [731, 592] width 10 height 8
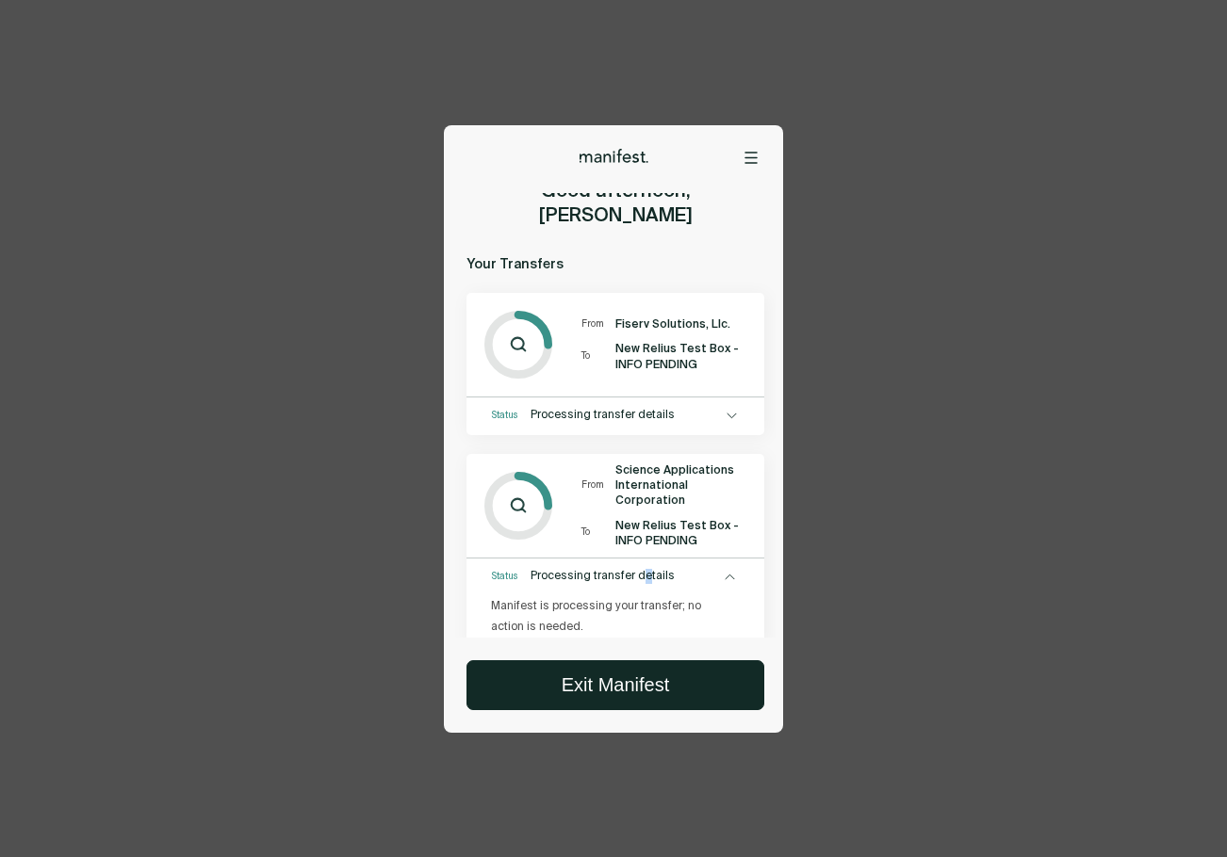
scroll to position [19, 0]
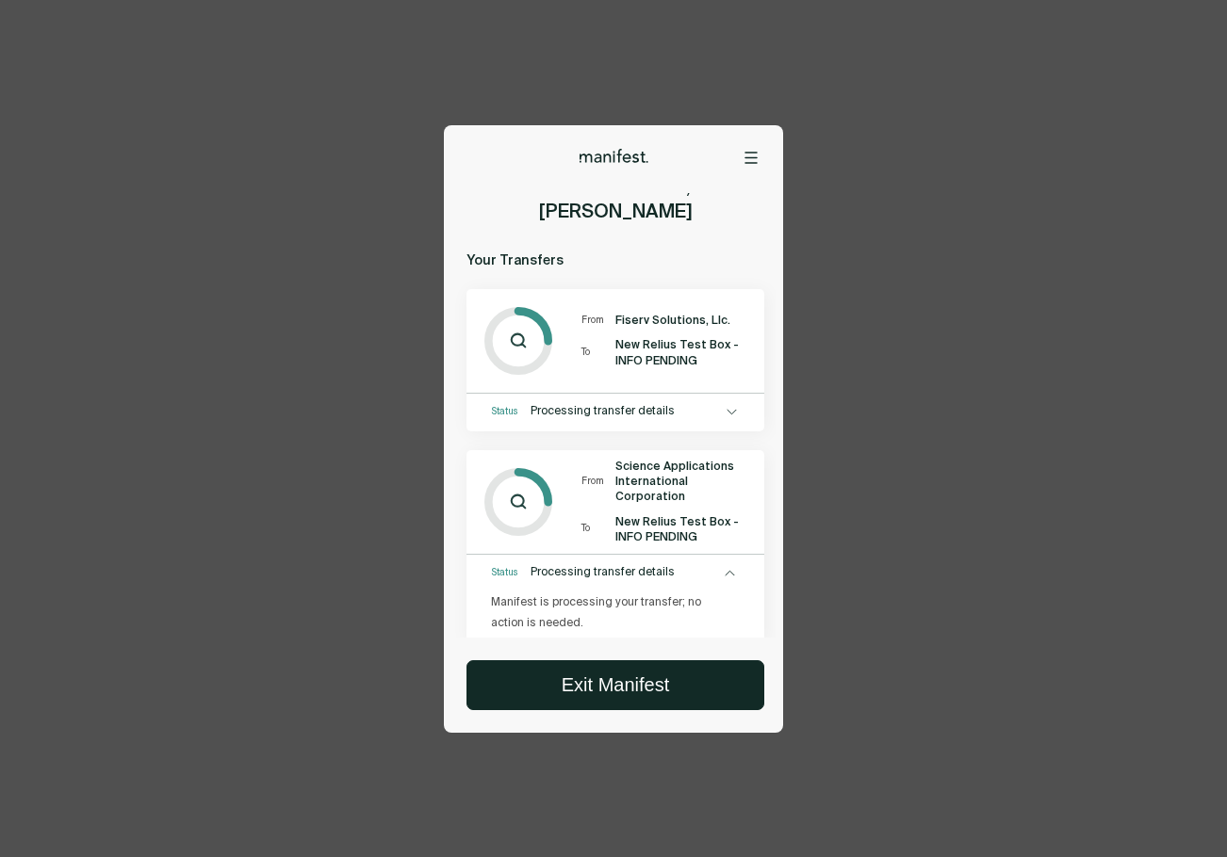
click at [711, 593] on p "Manifest is processing your transfer; no action is needed." at bounding box center [604, 613] width 226 height 41
click at [727, 571] on icon at bounding box center [728, 573] width 8 height 5
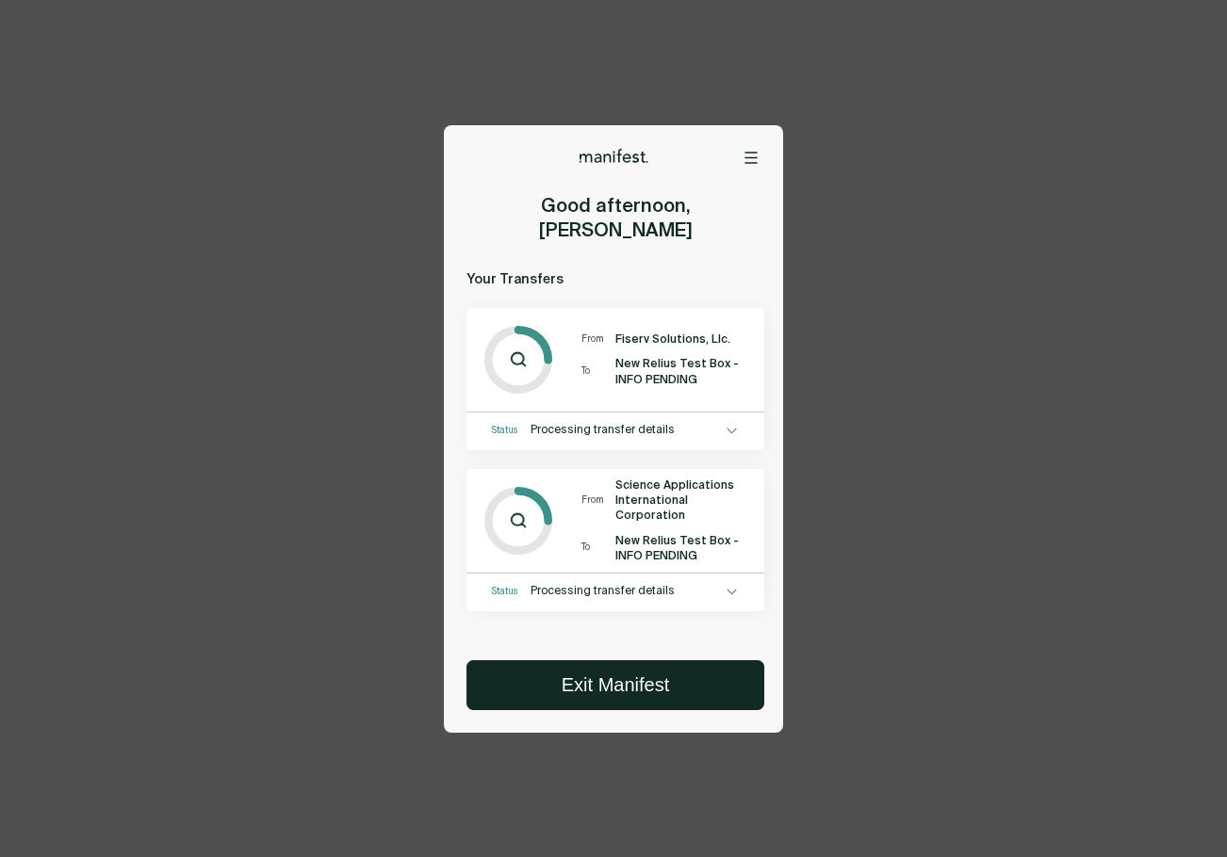
scroll to position [0, 0]
click at [728, 427] on icon at bounding box center [731, 431] width 10 height 8
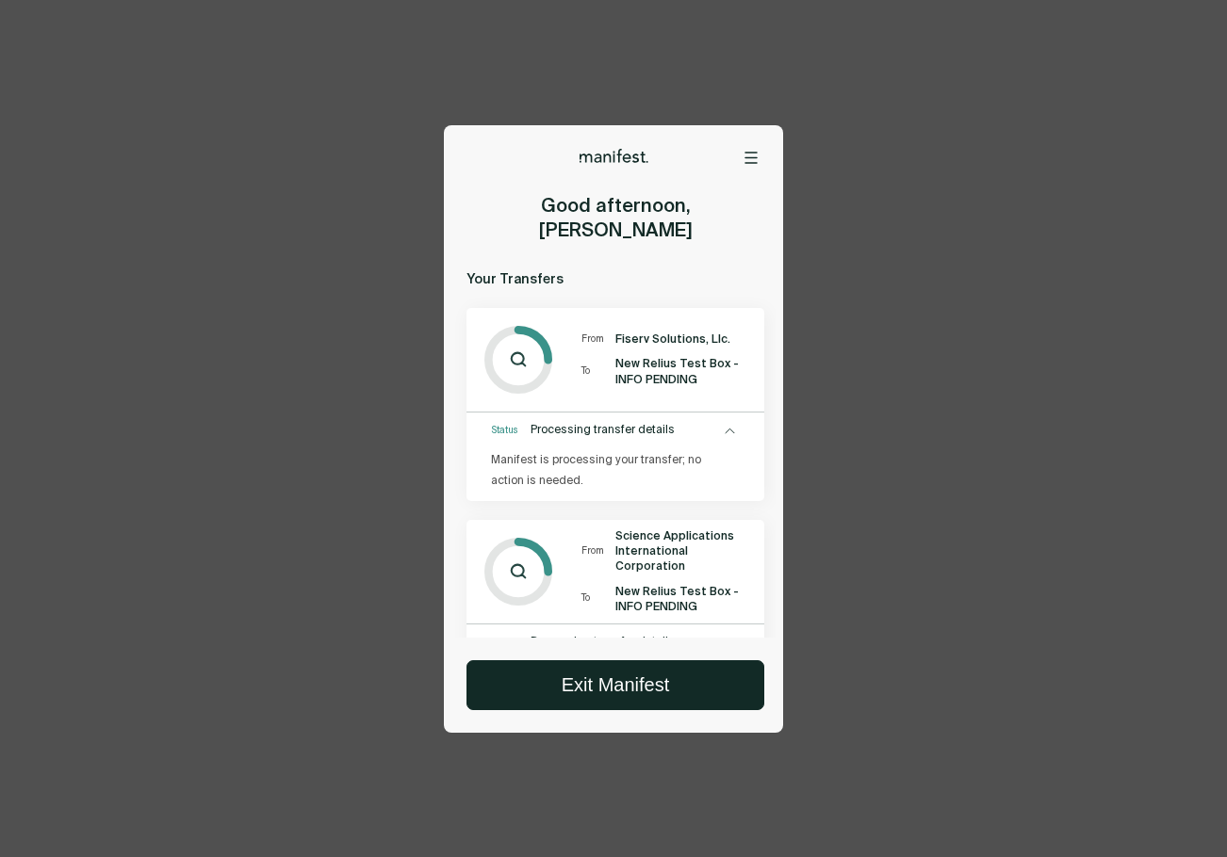
click at [728, 427] on icon at bounding box center [729, 431] width 10 height 8
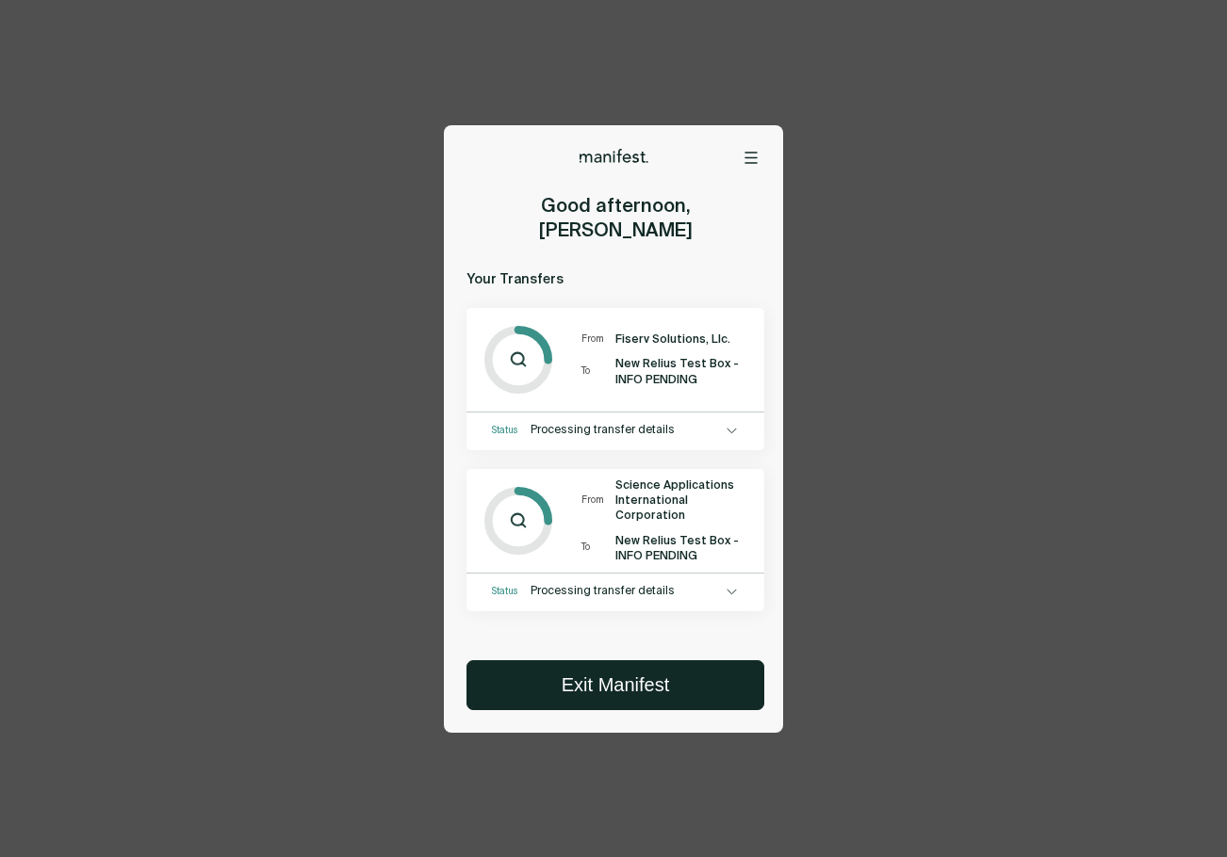
click at [755, 162] on icon at bounding box center [750, 158] width 11 height 10
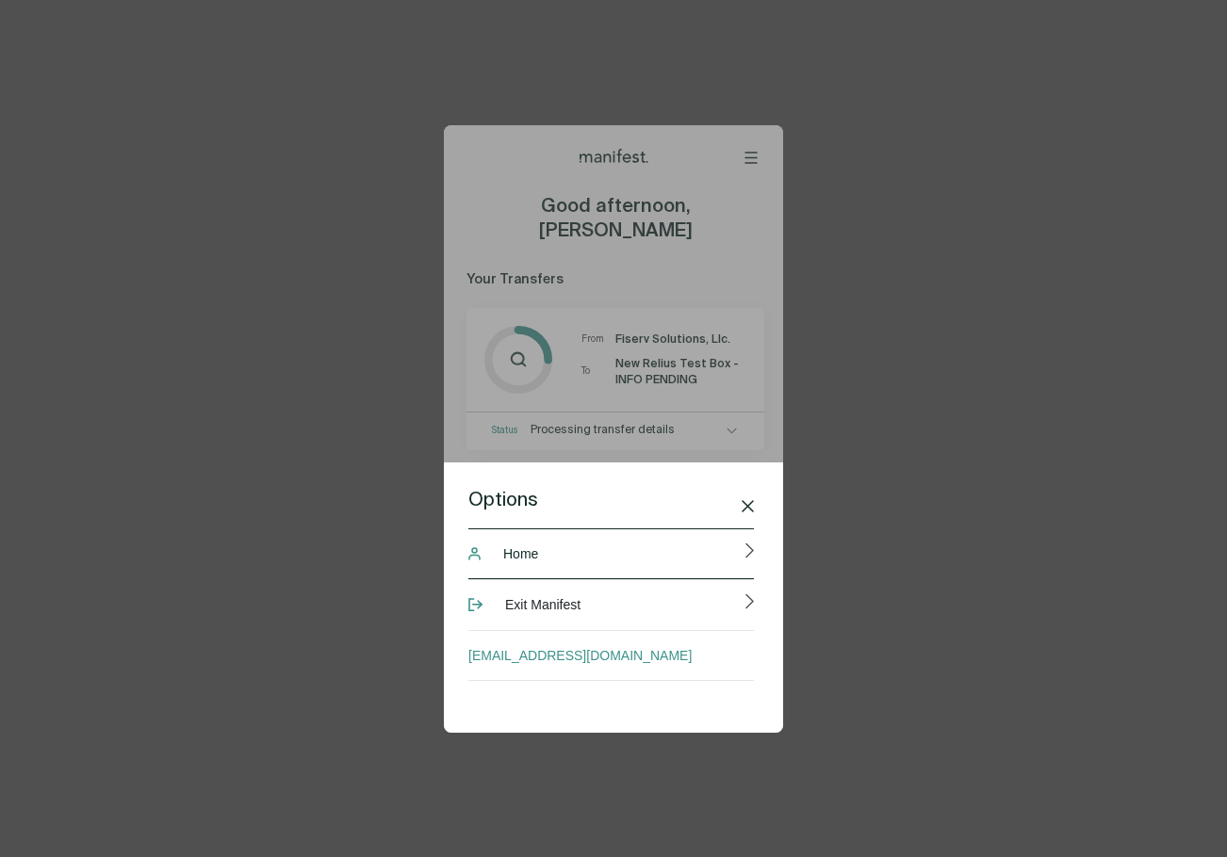
click at [528, 551] on span "Home" at bounding box center [520, 554] width 35 height 38
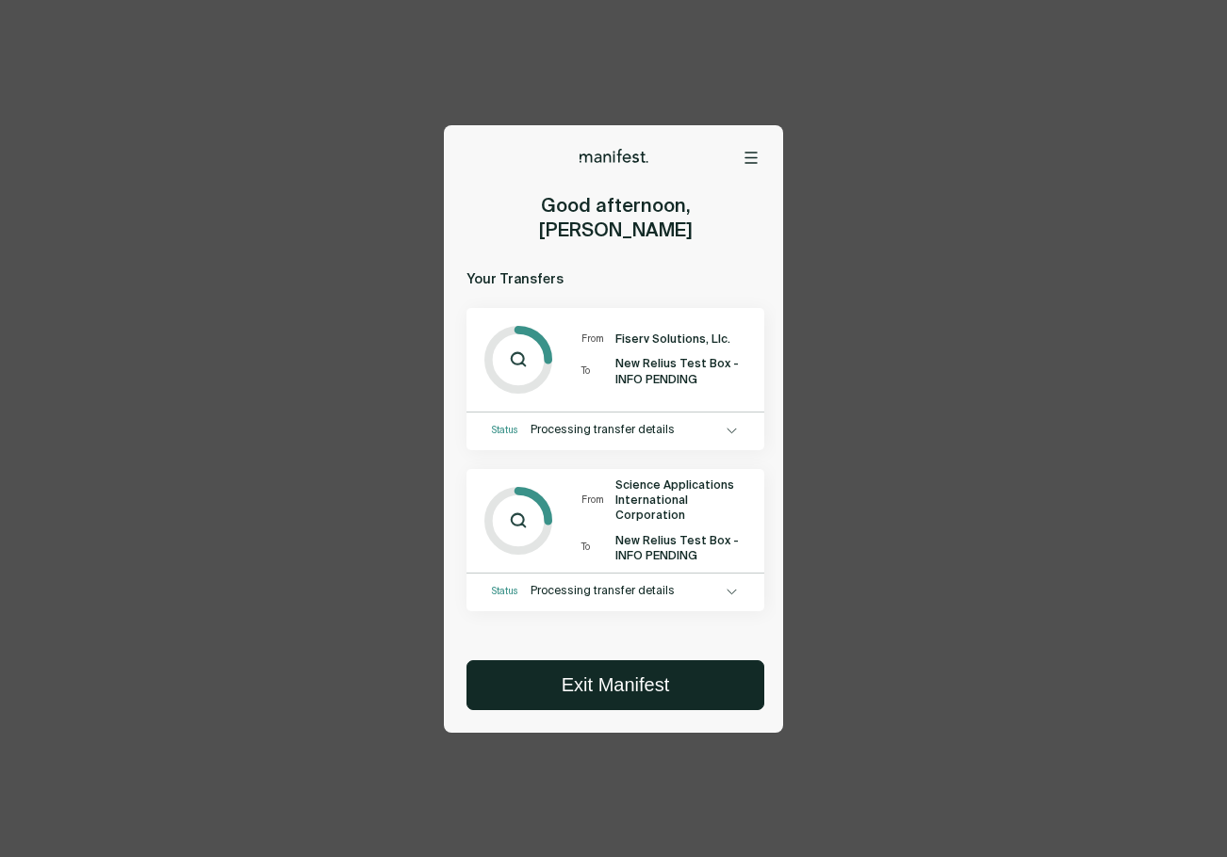
click at [747, 160] on icon at bounding box center [750, 158] width 13 height 12
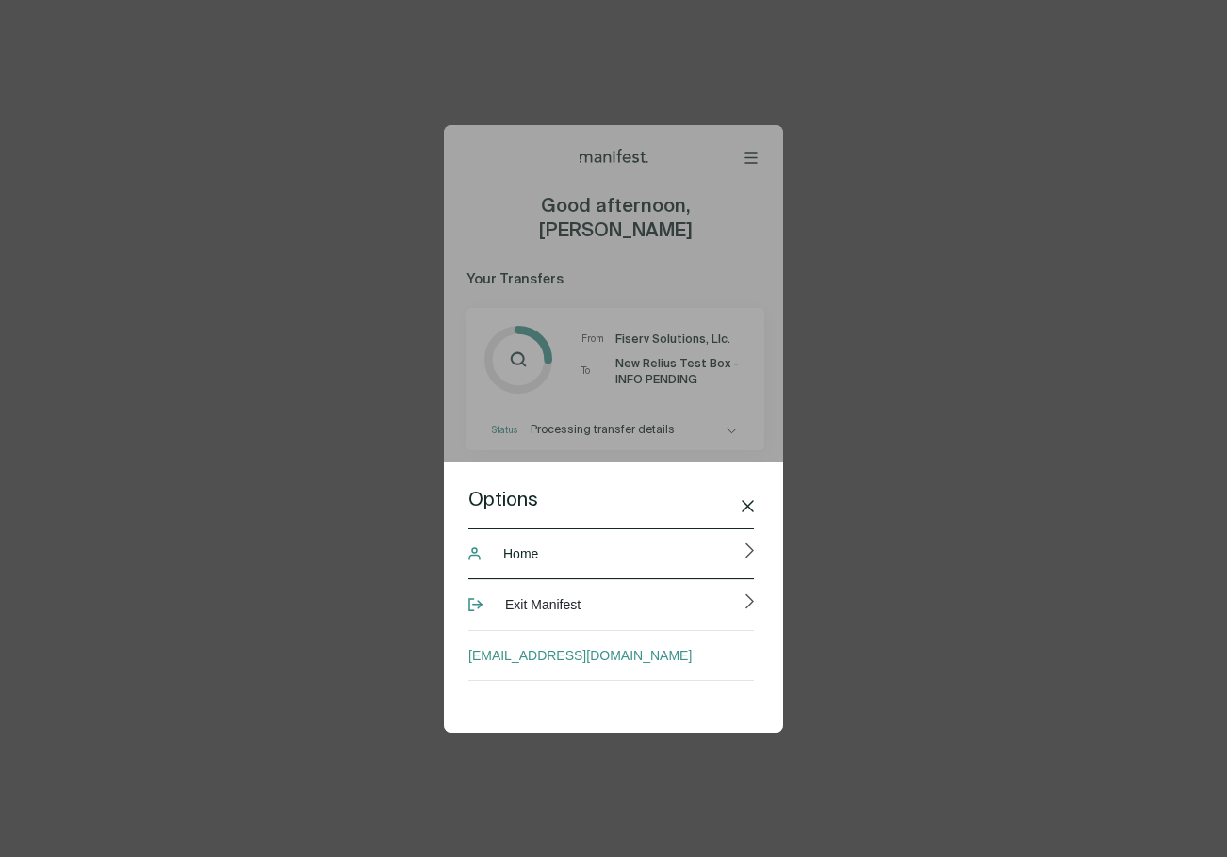
click at [532, 550] on span "Home" at bounding box center [520, 554] width 35 height 38
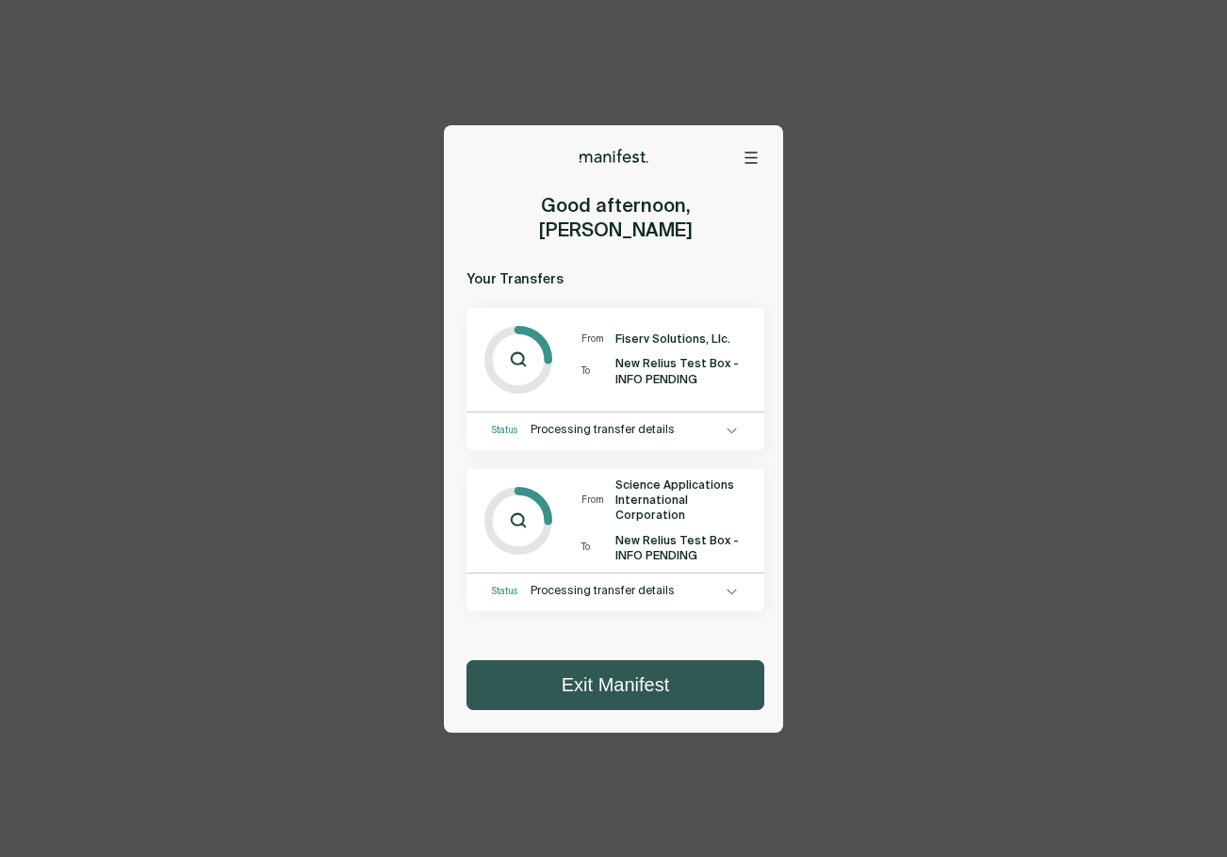
click at [605, 697] on button "Exit Manifest" at bounding box center [615, 685] width 296 height 48
